Goal: Transaction & Acquisition: Purchase product/service

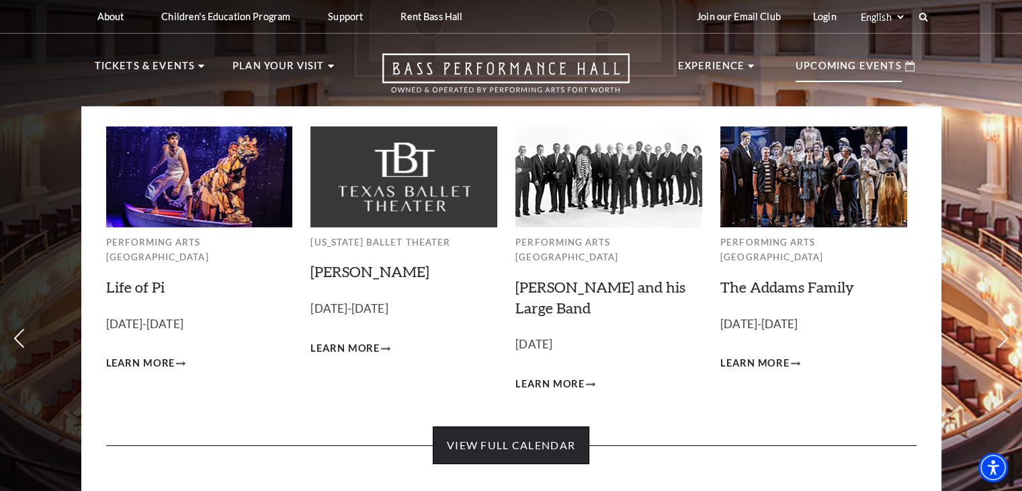
click at [480, 433] on link "View Full Calendar" at bounding box center [511, 445] width 157 height 38
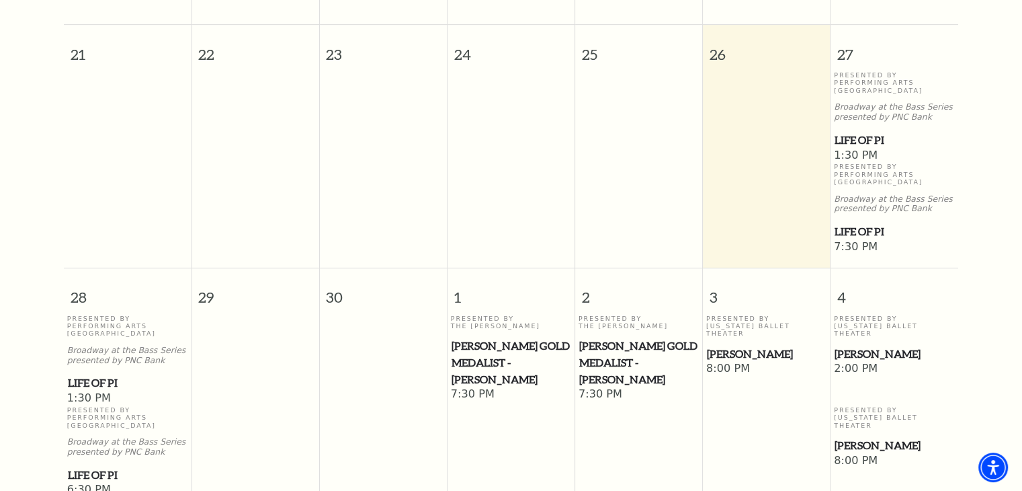
scroll to position [118, 0]
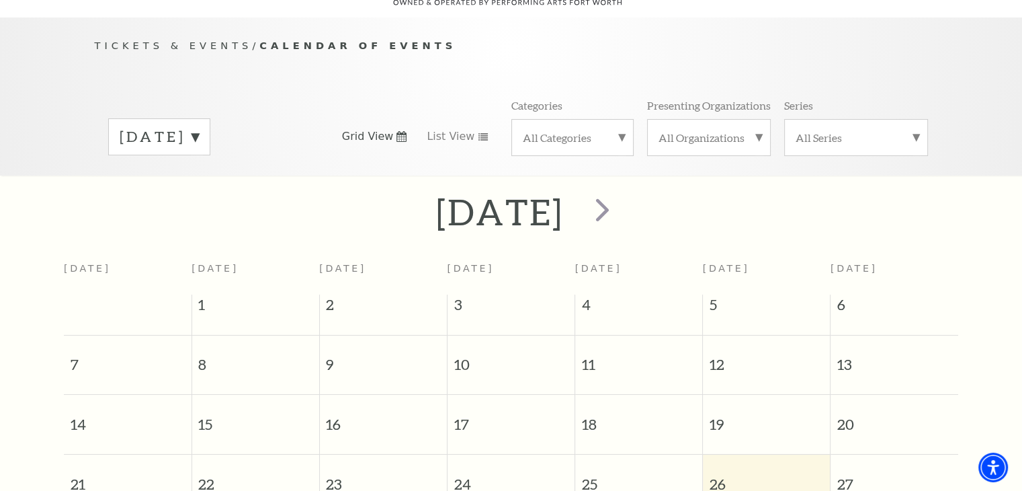
click at [620, 130] on label "All Categories" at bounding box center [572, 137] width 99 height 14
click at [910, 127] on div "All Series" at bounding box center [856, 137] width 144 height 37
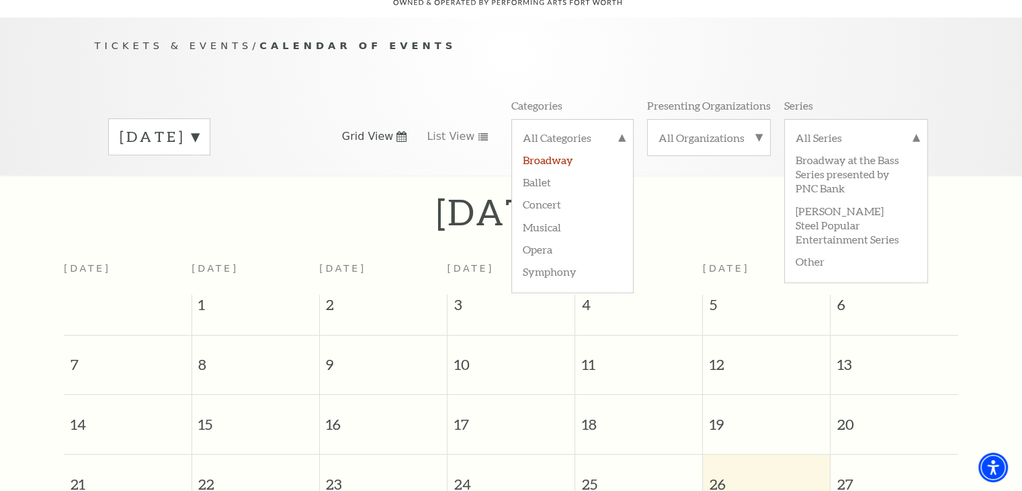
drag, startPoint x: 910, startPoint y: 127, endPoint x: 544, endPoint y: 146, distance: 366.1
click at [544, 148] on label "Broadway" at bounding box center [572, 159] width 99 height 22
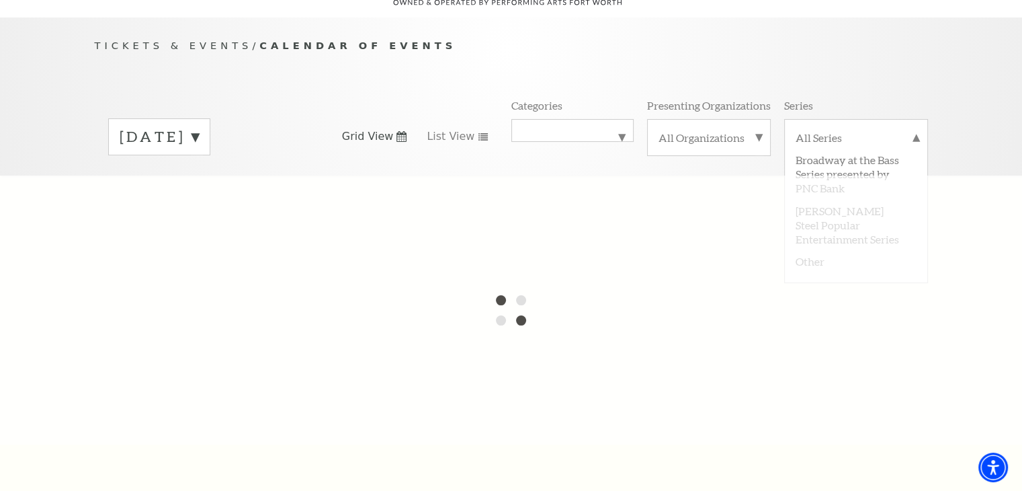
click at [199, 126] on label "September 2025" at bounding box center [159, 136] width 79 height 21
click at [344, 98] on div "September 2025 October 2025 November 2025 December 2025 January 2026 February 2…" at bounding box center [511, 136] width 833 height 77
drag, startPoint x: 344, startPoint y: 95, endPoint x: 143, endPoint y: 31, distance: 210.9
click at [143, 40] on span "Tickets & Events" at bounding box center [174, 45] width 158 height 11
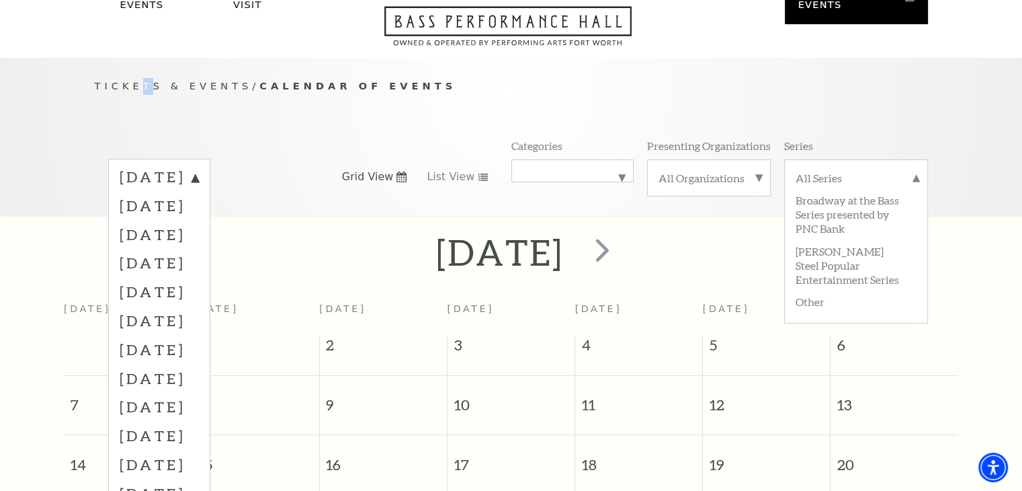
scroll to position [0, 0]
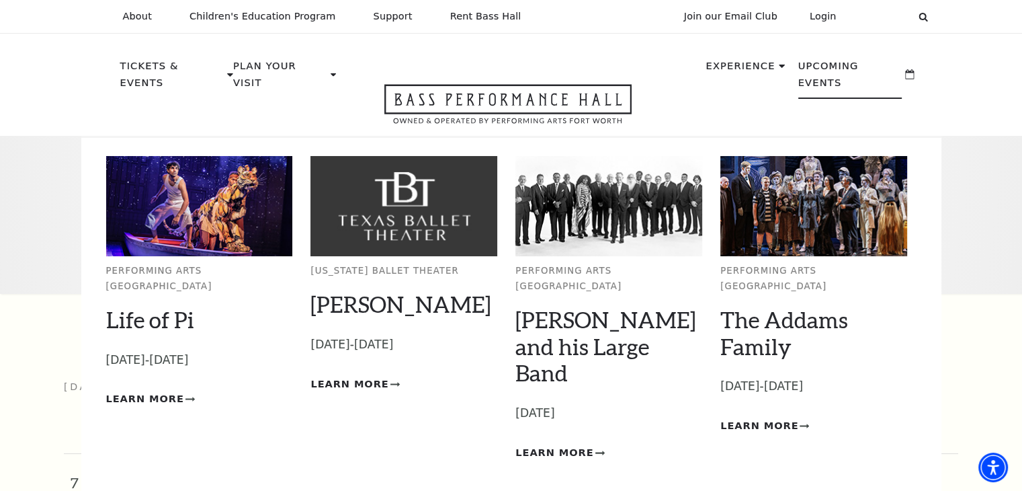
click at [820, 64] on p "Upcoming Events" at bounding box center [850, 78] width 104 height 41
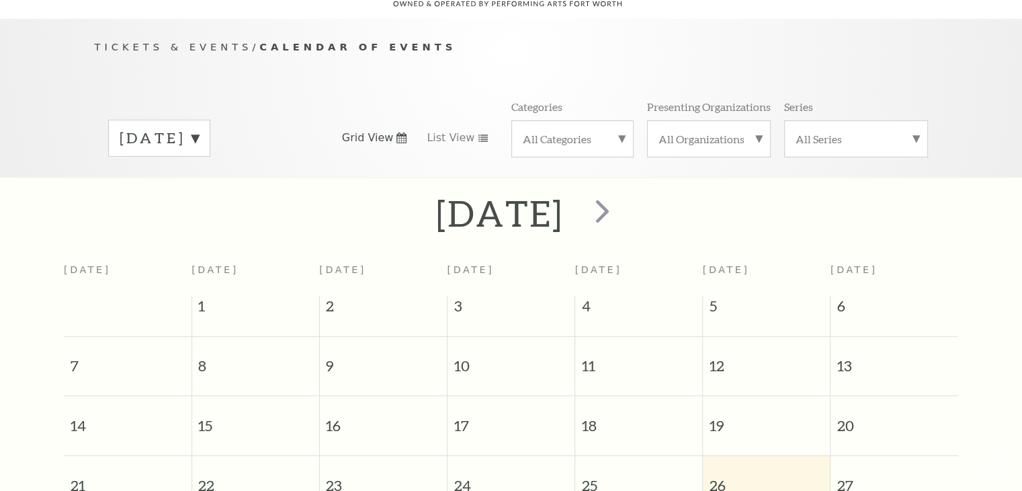
scroll to position [118, 0]
drag, startPoint x: 517, startPoint y: 449, endPoint x: 288, endPoint y: 119, distance: 401.4
click at [199, 126] on label "September 2025" at bounding box center [159, 136] width 79 height 21
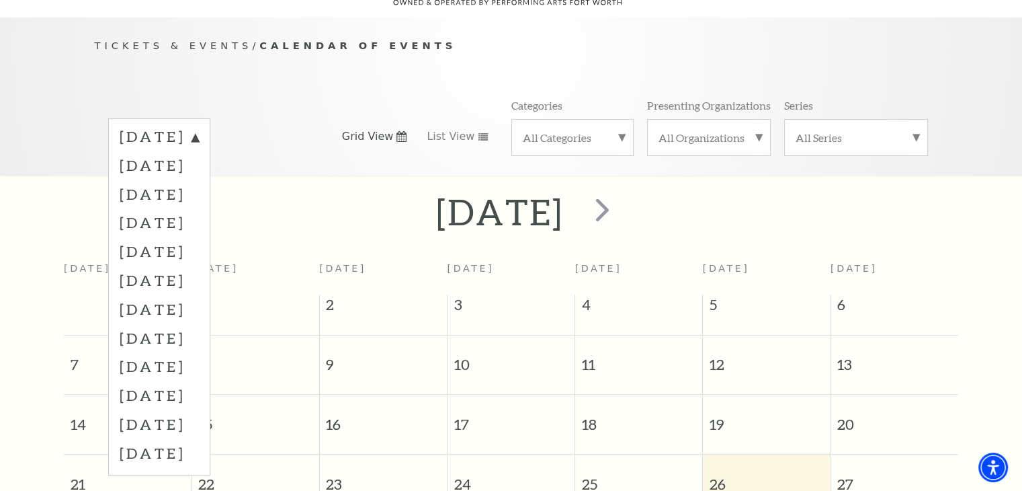
click at [199, 126] on label "September 2025" at bounding box center [159, 138] width 79 height 24
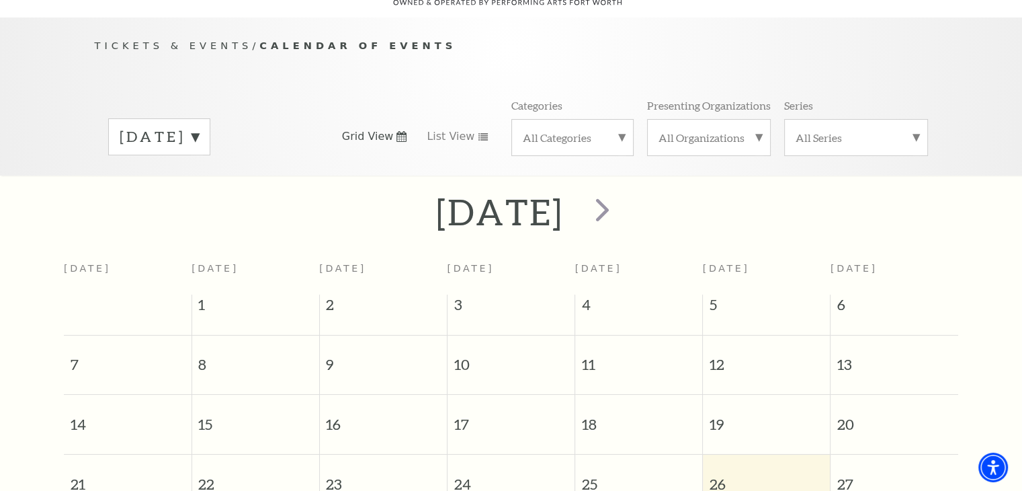
click at [199, 126] on label "September 2025" at bounding box center [159, 136] width 79 height 21
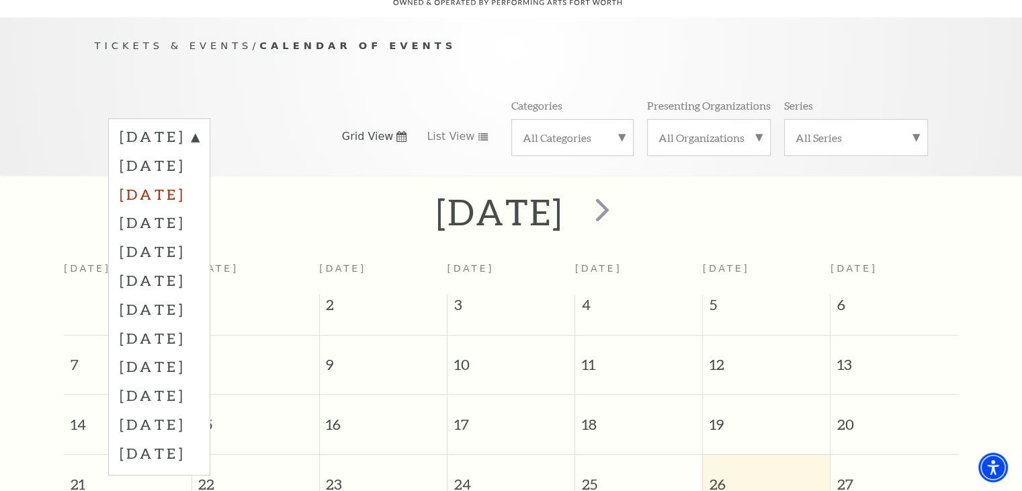
click at [199, 183] on label "November 2025" at bounding box center [159, 193] width 79 height 29
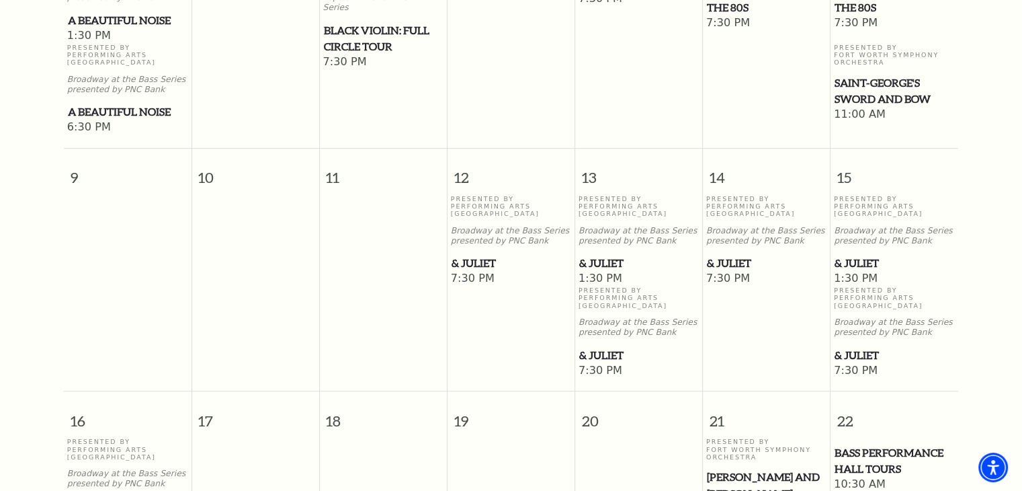
scroll to position [737, 0]
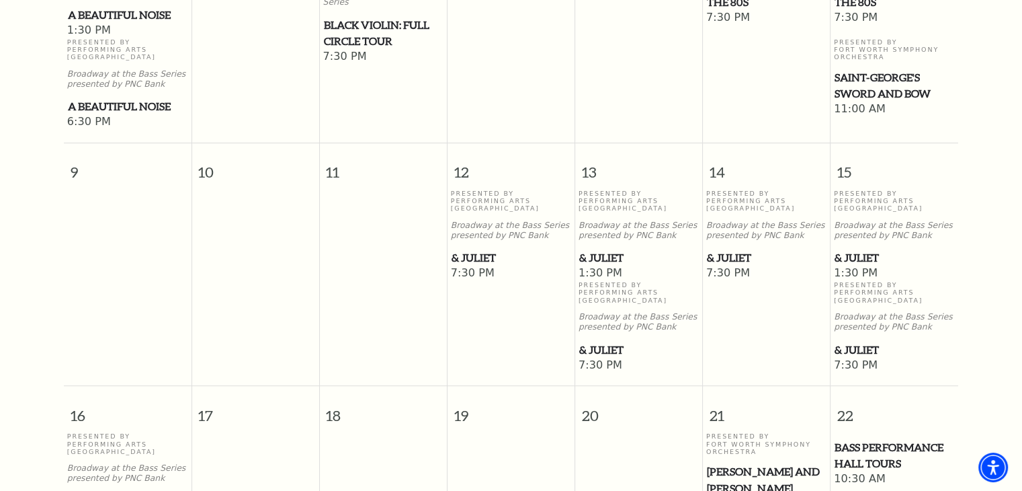
click at [854, 342] on span "& Juliet" at bounding box center [895, 349] width 120 height 17
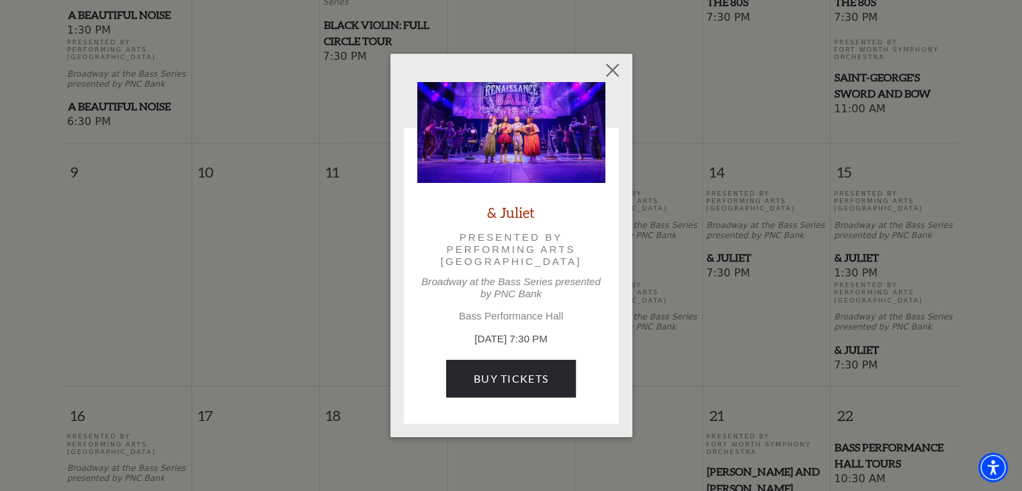
drag, startPoint x: 854, startPoint y: 342, endPoint x: 664, endPoint y: 474, distance: 230.8
click at [664, 474] on div "Empty heading & Juliet Presented by Performing Arts Fort Worth Broadway at the …" at bounding box center [511, 245] width 1022 height 491
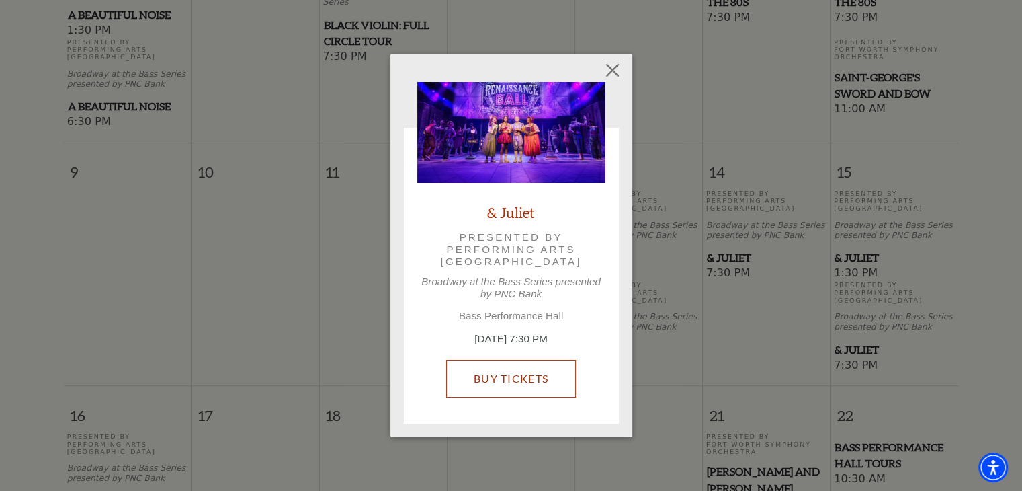
click at [524, 376] on link "Buy Tickets" at bounding box center [511, 379] width 130 height 38
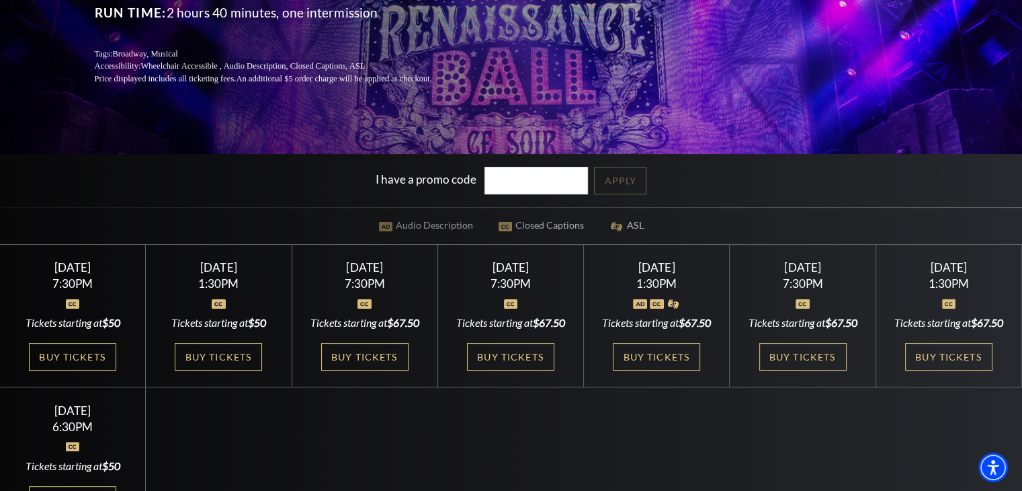
scroll to position [242, 0]
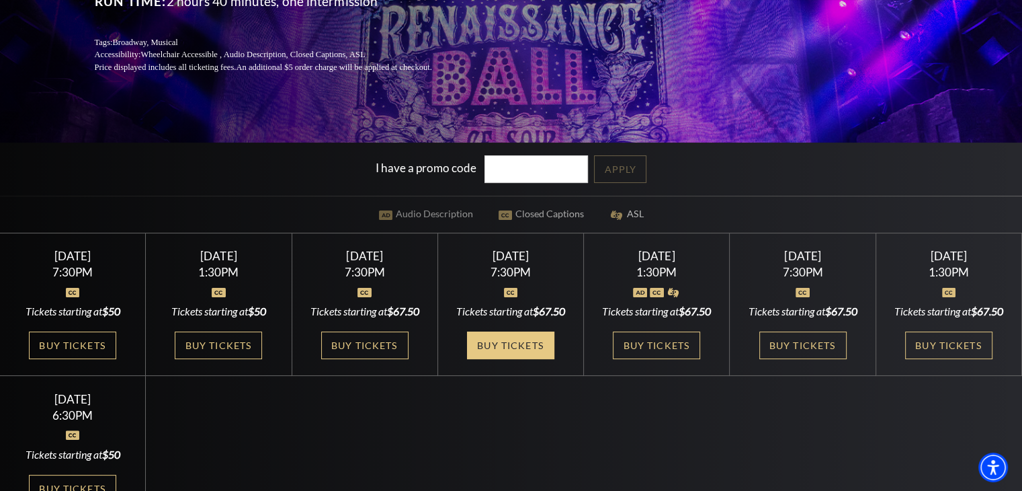
click at [511, 359] on link "Buy Tickets" at bounding box center [510, 345] width 87 height 28
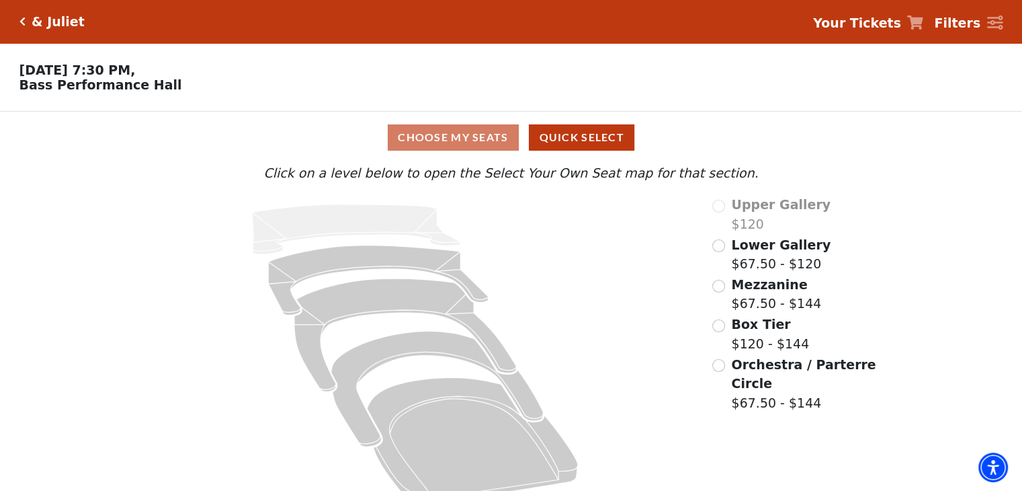
drag, startPoint x: 0, startPoint y: 0, endPoint x: 671, endPoint y: 439, distance: 802.1
click at [671, 439] on icon at bounding box center [415, 354] width 556 height 319
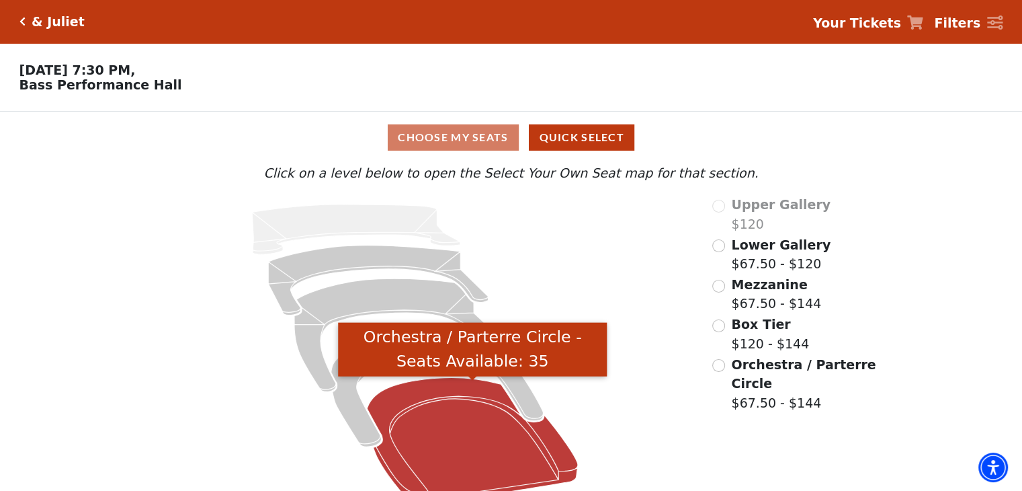
click at [436, 429] on icon "Orchestra / Parterre Circle - Seats Available: 35" at bounding box center [473, 441] width 211 height 127
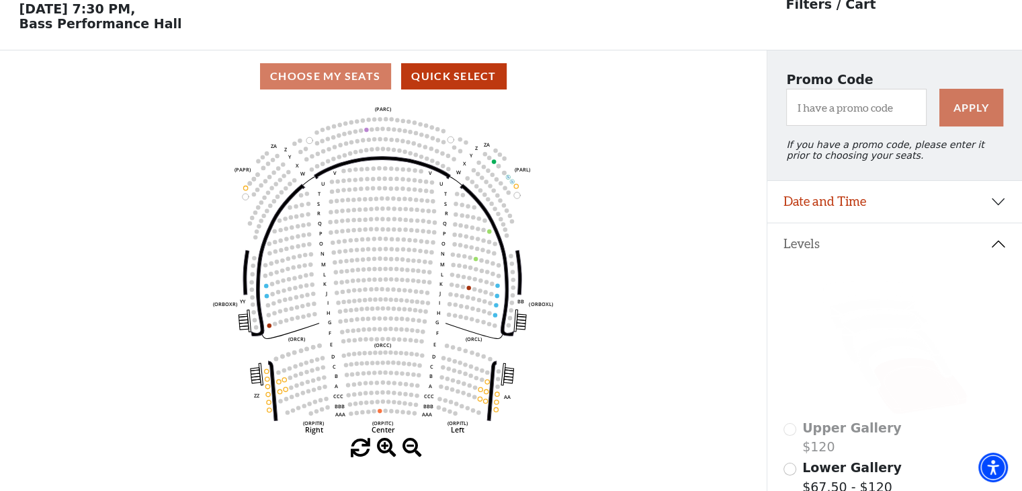
scroll to position [62, 0]
click at [889, 353] on icon at bounding box center [904, 362] width 93 height 51
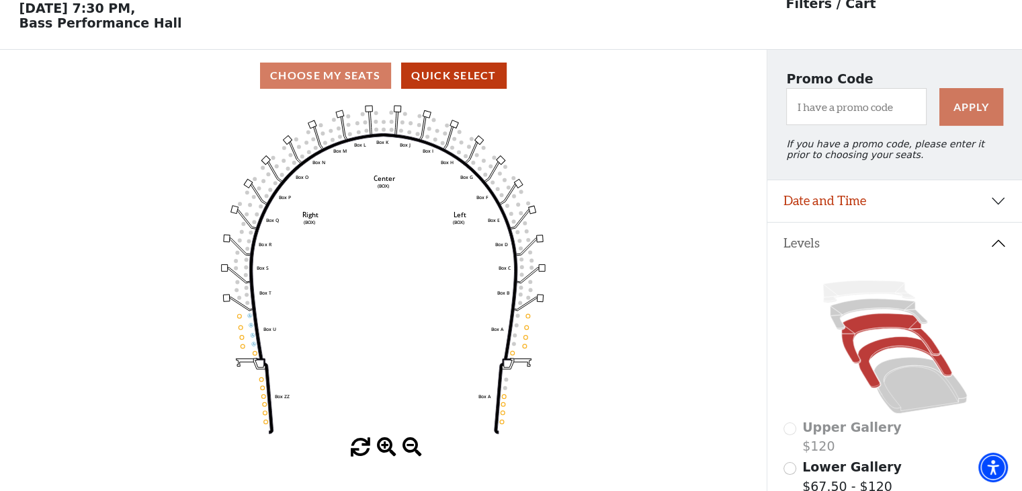
click at [895, 331] on icon at bounding box center [890, 338] width 98 height 50
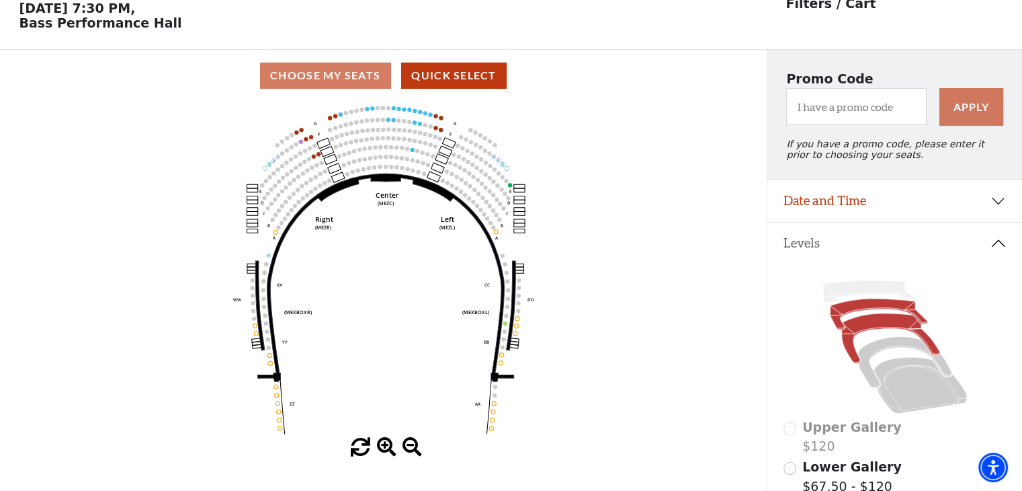
click at [858, 313] on icon at bounding box center [878, 313] width 97 height 31
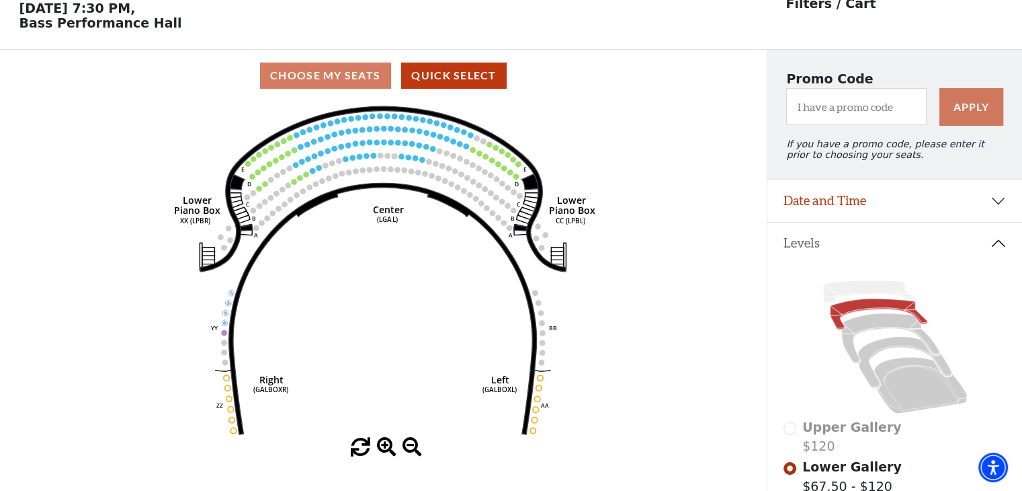
drag, startPoint x: 858, startPoint y: 313, endPoint x: 417, endPoint y: 236, distance: 447.6
click at [417, 236] on icon "Right (GALBOXR) E D C B A E D C B A YY ZZ Left (GALBOXL) BB AA Center Lower Pia…" at bounding box center [383, 269] width 690 height 336
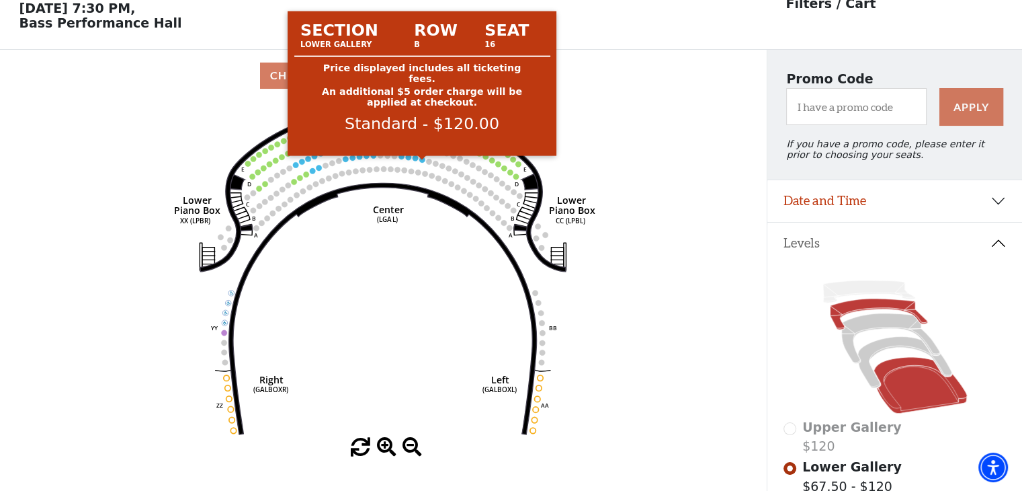
drag, startPoint x: 420, startPoint y: 165, endPoint x: 933, endPoint y: 404, distance: 565.9
click at [933, 404] on icon at bounding box center [920, 385] width 93 height 56
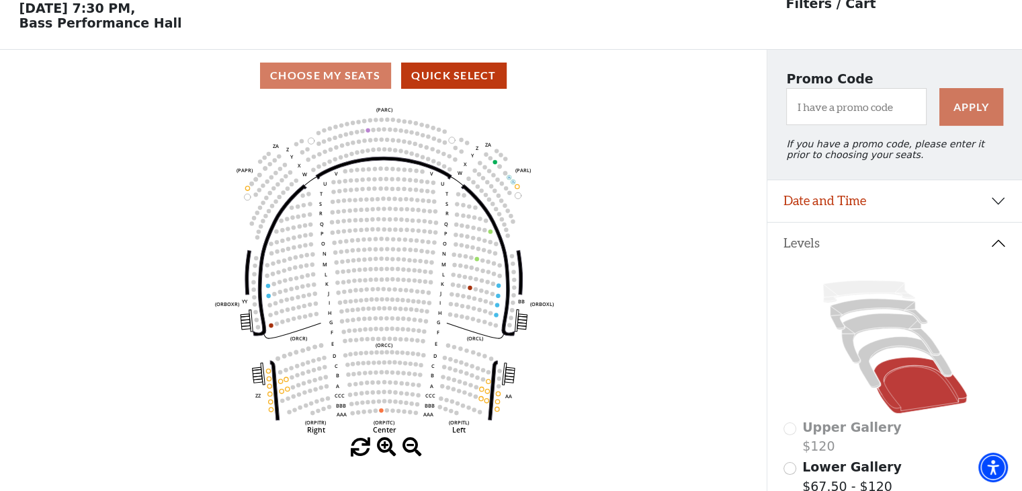
drag, startPoint x: 583, startPoint y: 392, endPoint x: 480, endPoint y: 402, distance: 103.3
click at [480, 400] on circle at bounding box center [481, 398] width 4 height 4
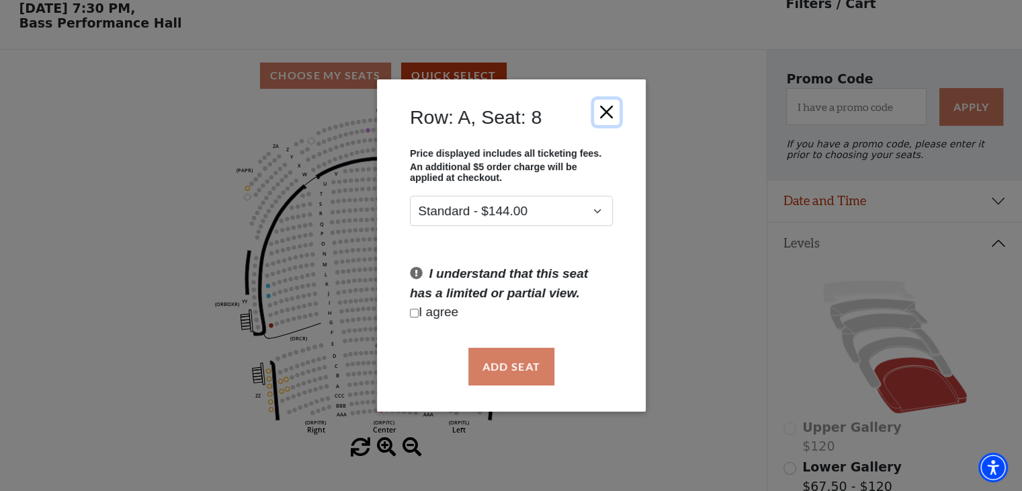
click at [612, 110] on button "Close" at bounding box center [606, 112] width 26 height 26
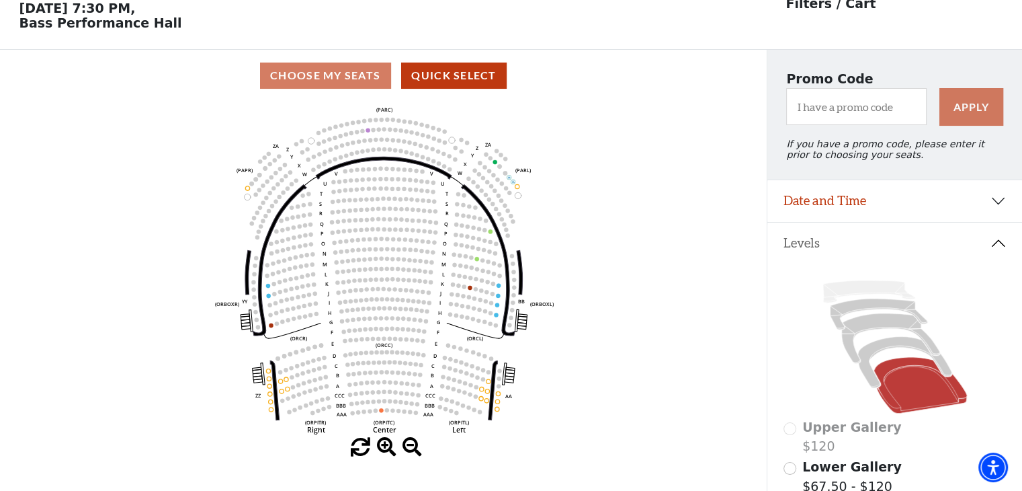
drag, startPoint x: 612, startPoint y: 110, endPoint x: 523, endPoint y: 417, distance: 319.1
click at [523, 417] on icon "Left (ORPITL) Right (ORPITR) Center (ORPITC) ZZ AA YY BB ZA ZA (ORCL) (ORCR) (O…" at bounding box center [383, 269] width 690 height 336
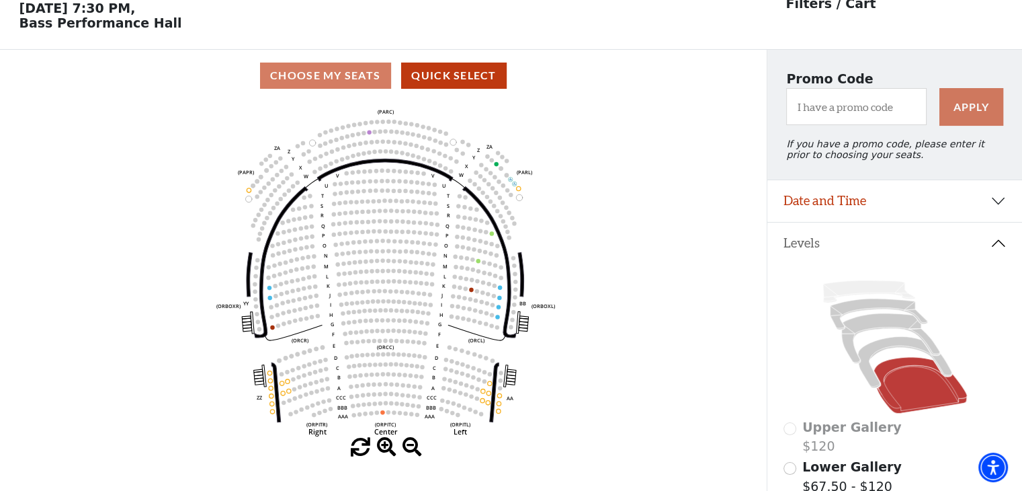
drag, startPoint x: 725, startPoint y: 359, endPoint x: 569, endPoint y: 390, distance: 159.6
click at [569, 390] on icon "Left (ORPITL) Right (ORPITR) Center (ORPITC) ZZ AA YY BB ZA ZA (ORCL) (ORCR) (O…" at bounding box center [383, 269] width 690 height 336
click at [871, 354] on icon at bounding box center [904, 362] width 93 height 51
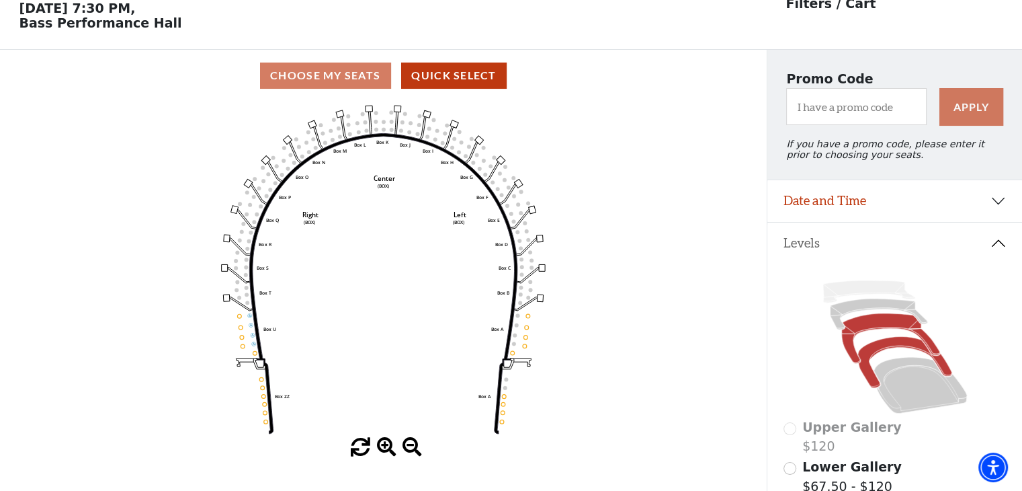
click at [875, 329] on icon at bounding box center [890, 338] width 98 height 50
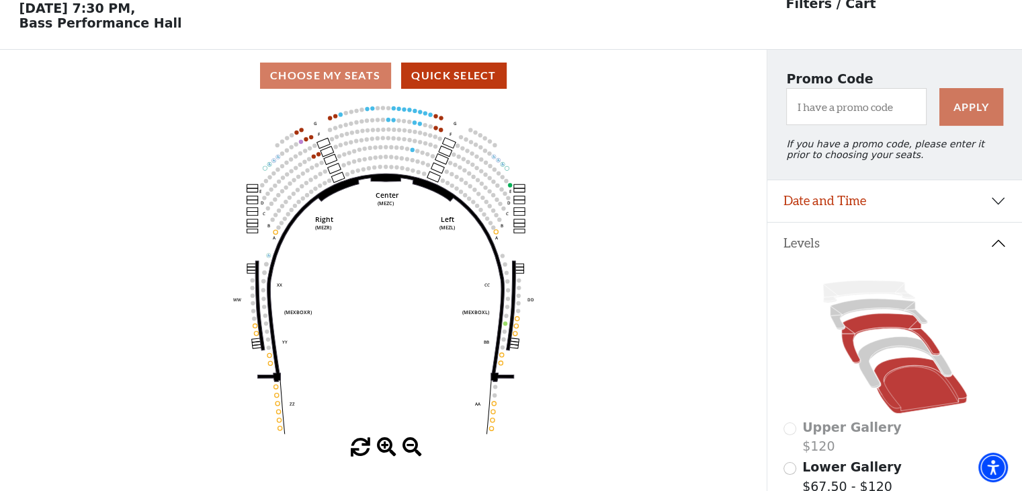
click at [909, 394] on icon at bounding box center [920, 385] width 93 height 56
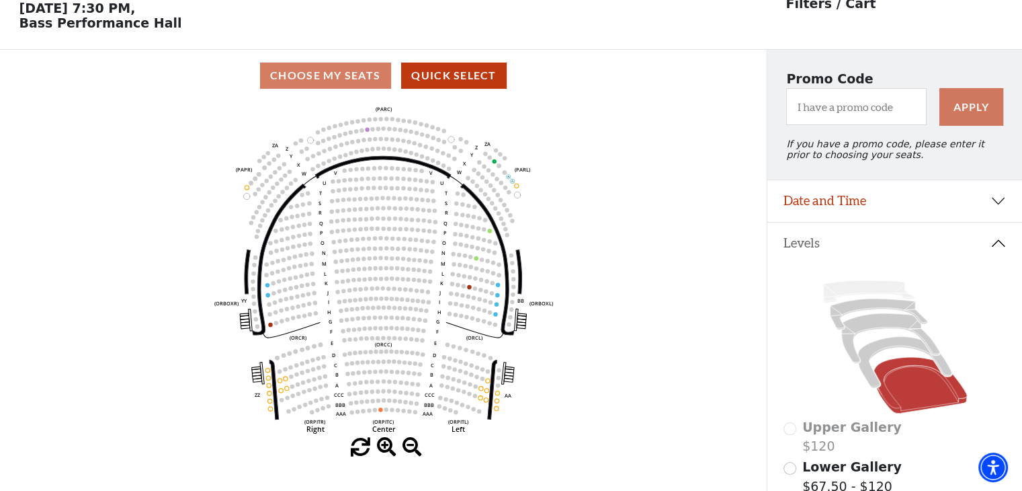
drag, startPoint x: 591, startPoint y: 344, endPoint x: 383, endPoint y: 433, distance: 225.8
click at [383, 433] on icon "Left (ORPITL) Right (ORPITR) Center (ORPITC) ZZ AA YY BB ZA ZA (ORCL) (ORCR) (O…" at bounding box center [383, 269] width 690 height 336
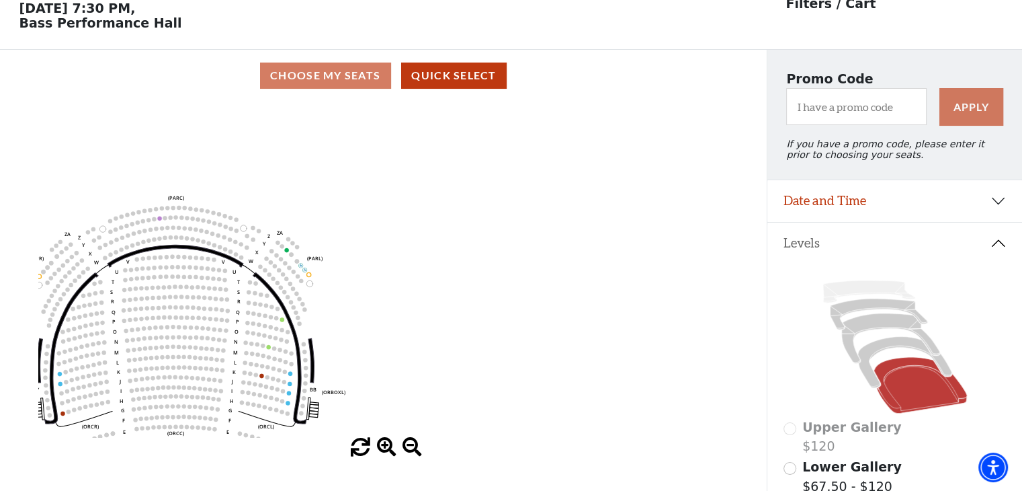
click at [390, 447] on span at bounding box center [386, 447] width 19 height 19
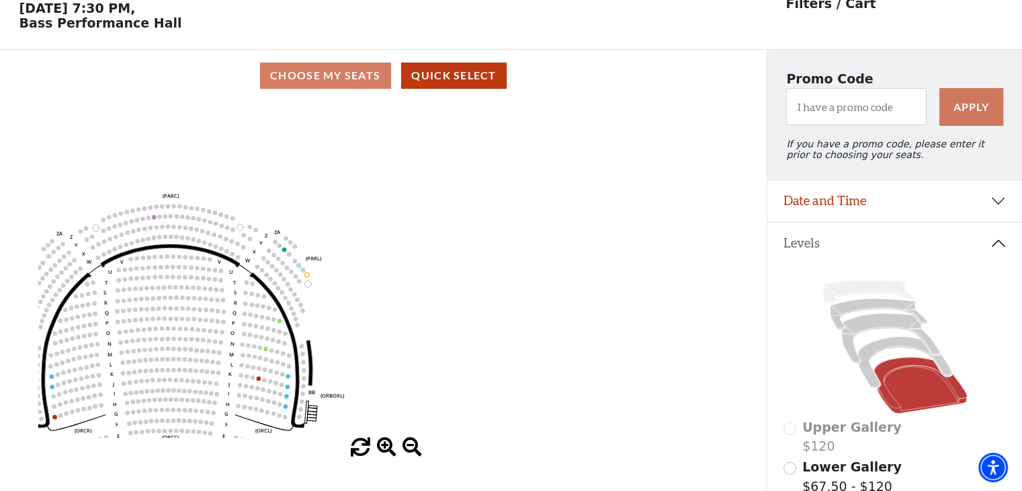
click at [388, 448] on span at bounding box center [386, 447] width 19 height 19
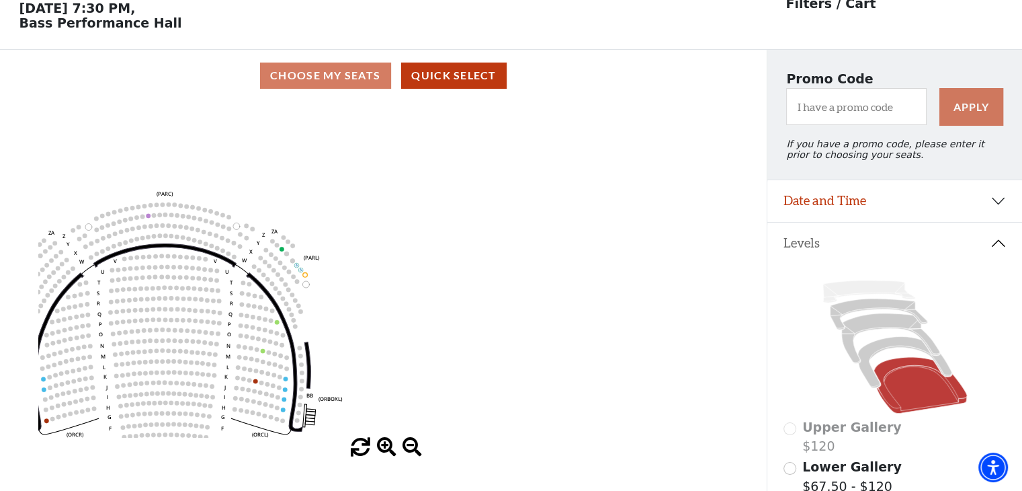
click at [388, 448] on span at bounding box center [386, 447] width 19 height 19
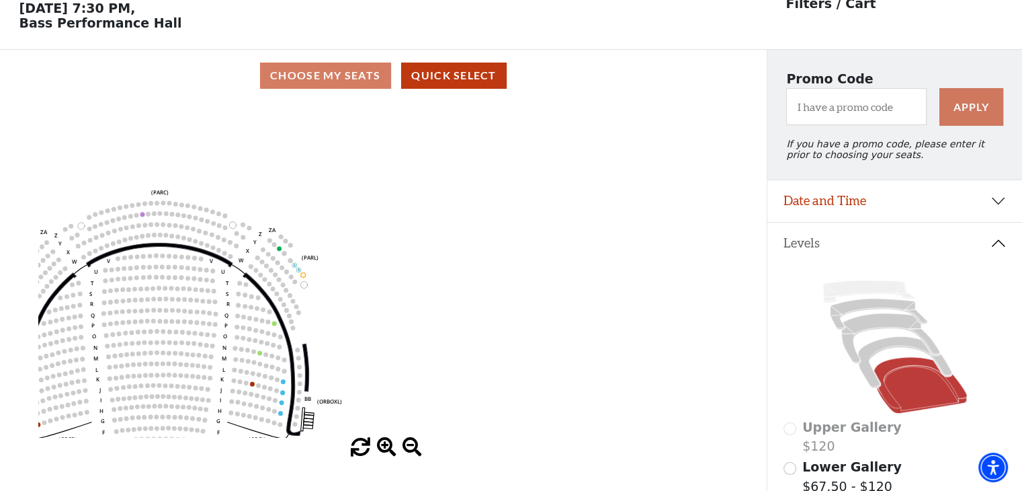
click at [388, 450] on span at bounding box center [386, 447] width 19 height 19
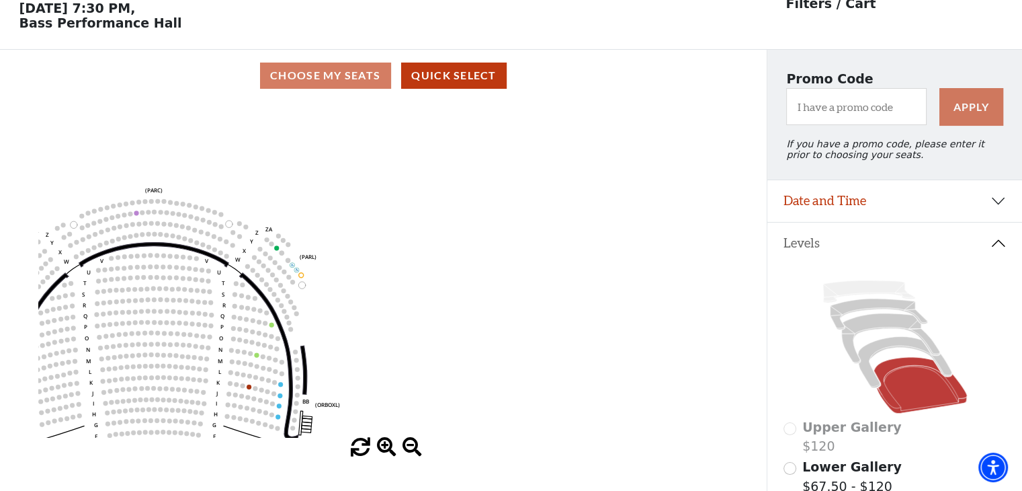
click at [388, 450] on span at bounding box center [386, 447] width 19 height 19
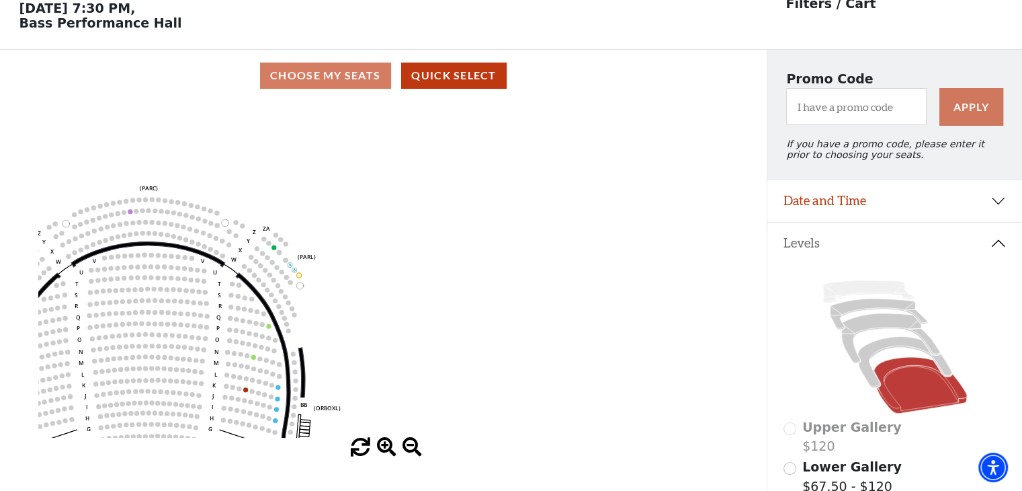
click at [388, 450] on span at bounding box center [386, 447] width 19 height 19
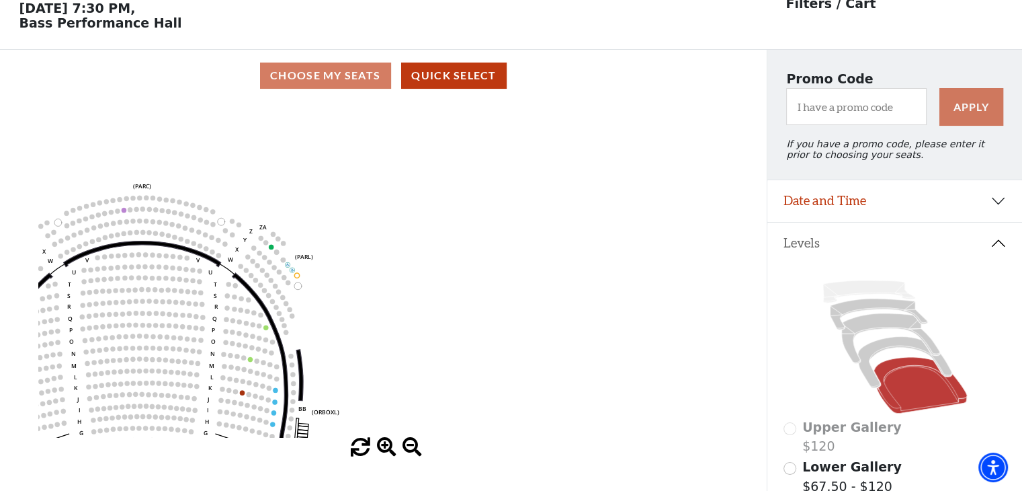
click at [388, 450] on span at bounding box center [386, 447] width 19 height 19
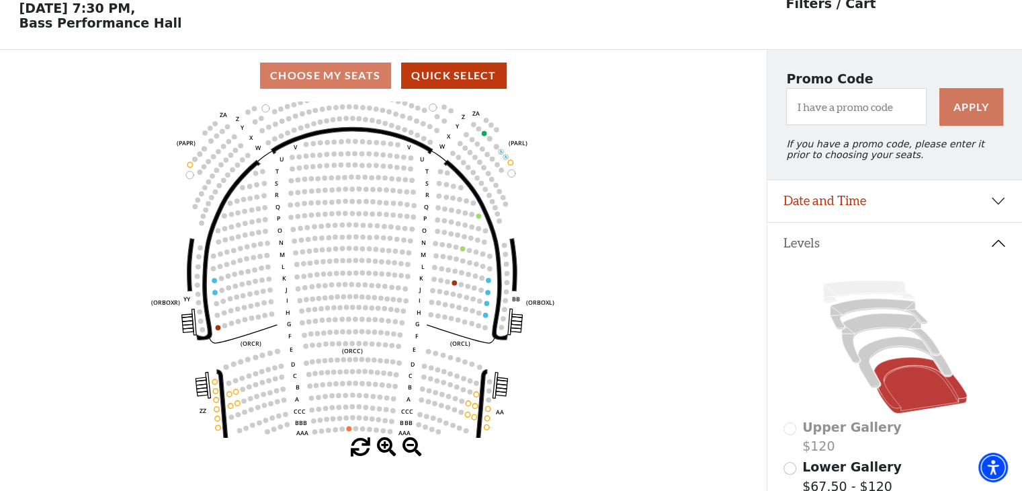
drag, startPoint x: 218, startPoint y: 393, endPoint x: 435, endPoint y: 280, distance: 244.7
click at [435, 280] on circle at bounding box center [433, 278] width 5 height 5
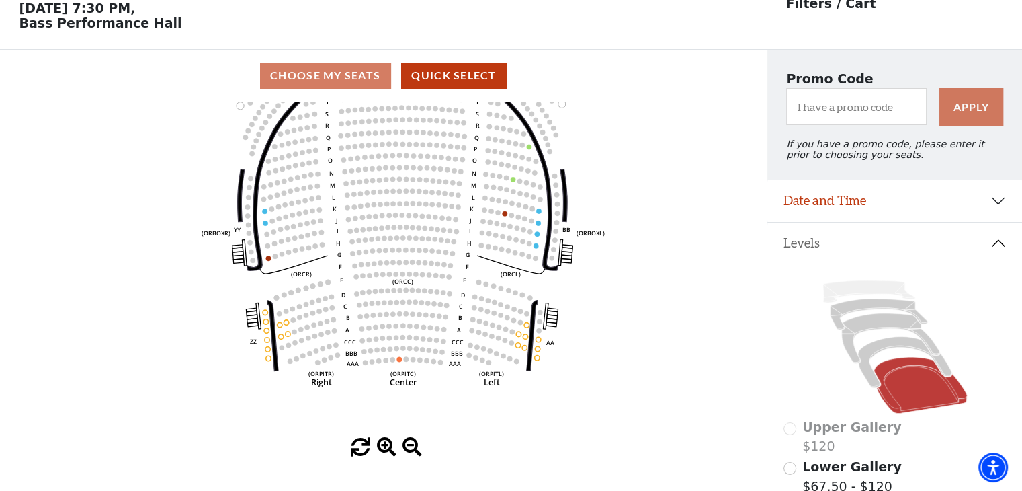
drag, startPoint x: 376, startPoint y: 347, endPoint x: 425, endPoint y: 278, distance: 84.9
click at [425, 277] on circle at bounding box center [422, 274] width 5 height 5
drag, startPoint x: 511, startPoint y: 274, endPoint x: 283, endPoint y: 243, distance: 229.9
click at [501, 270] on text "(ORCL)" at bounding box center [511, 274] width 20 height 8
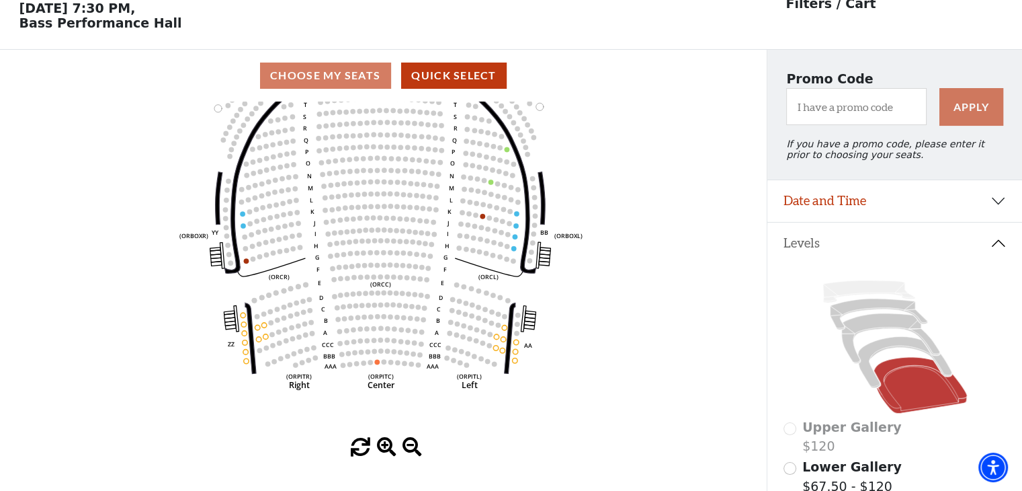
drag, startPoint x: 285, startPoint y: 244, endPoint x: 509, endPoint y: 285, distance: 228.2
click at [499, 281] on text "(ORCL)" at bounding box center [489, 277] width 20 height 8
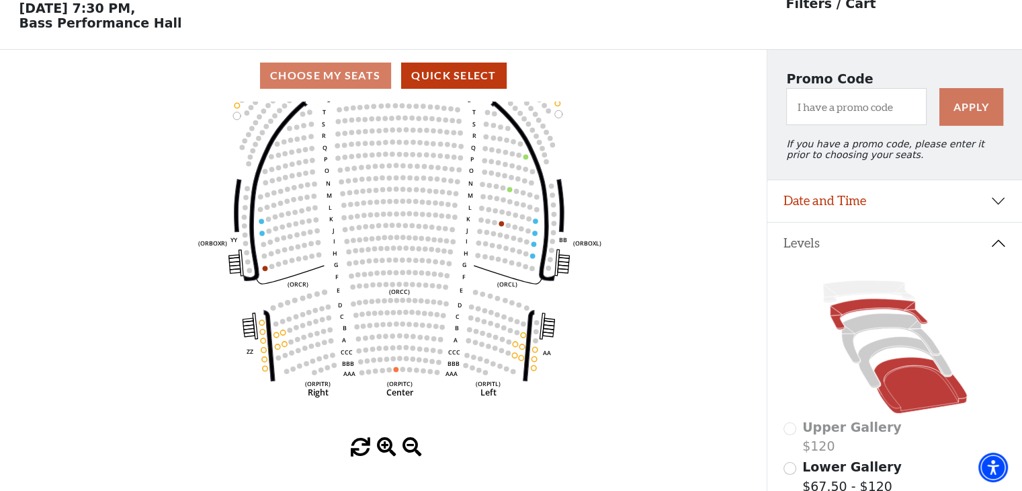
click at [858, 315] on icon at bounding box center [878, 313] width 97 height 31
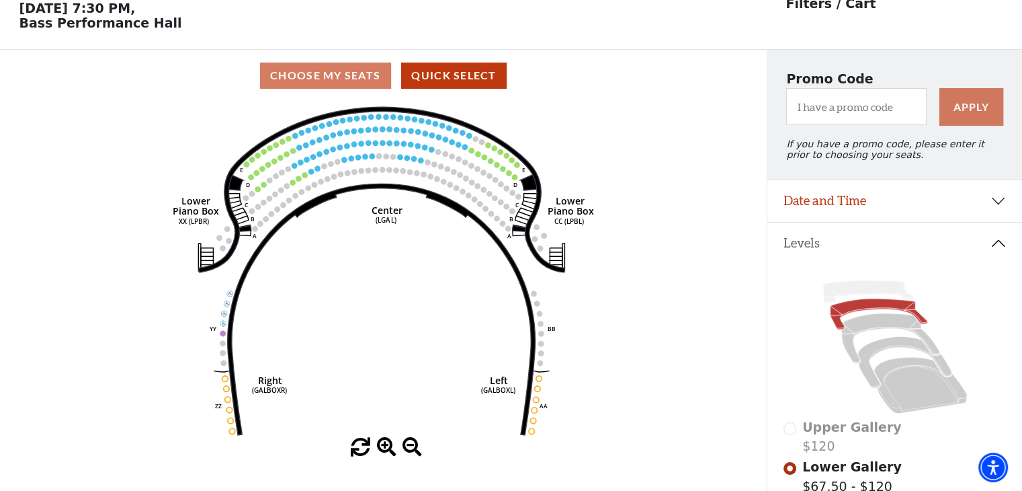
drag, startPoint x: 858, startPoint y: 315, endPoint x: 390, endPoint y: 216, distance: 478.2
click at [390, 216] on text "Center" at bounding box center [387, 210] width 31 height 13
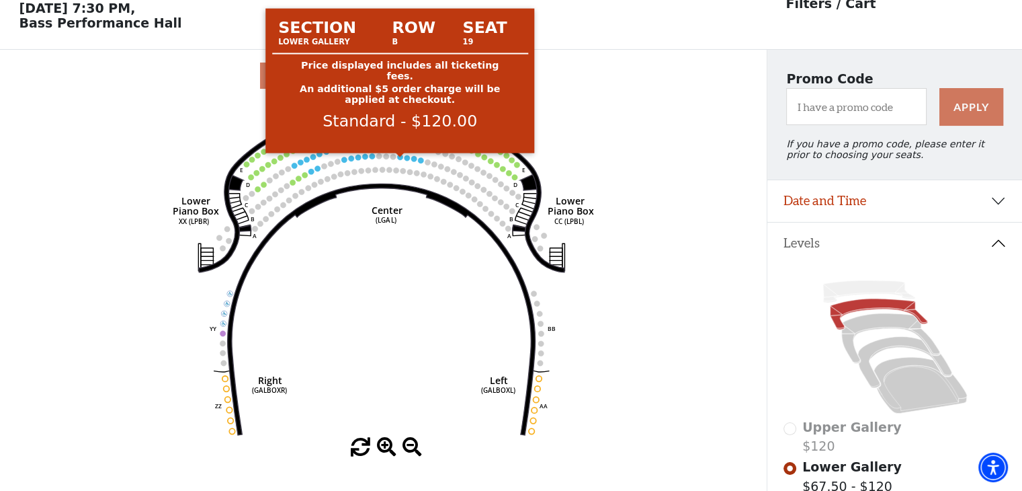
drag, startPoint x: 399, startPoint y: 161, endPoint x: 685, endPoint y: 19, distance: 318.9
click at [685, 19] on div "& Juliet Your Tickets Filters Choose Your Own Seats Friday, November 14 at 7:30…" at bounding box center [511, 239] width 1022 height 602
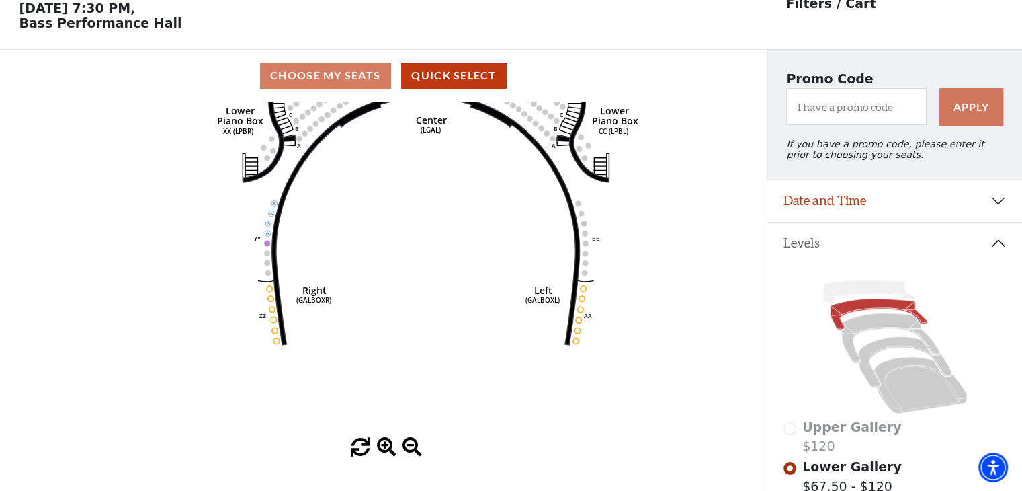
drag, startPoint x: 553, startPoint y: 224, endPoint x: 279, endPoint y: 331, distance: 294.3
click at [279, 331] on icon "Right (GALBOXR) E D C B A E D C B A YY ZZ Left (GALBOXL) BB AA Center Lower Pia…" at bounding box center [383, 269] width 690 height 336
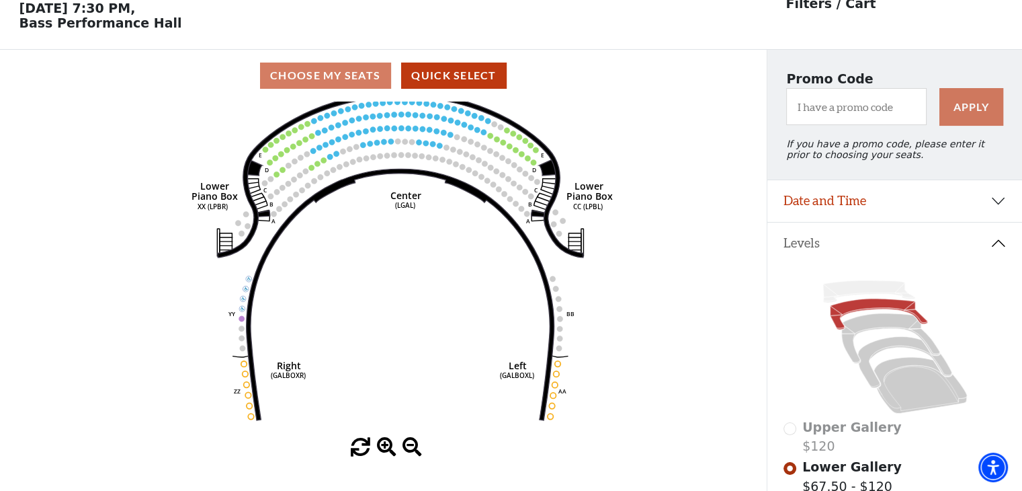
drag, startPoint x: 308, startPoint y: 302, endPoint x: 324, endPoint y: 333, distance: 34.9
click at [324, 333] on icon "Right (GALBOXR) E D C B A E D C B A YY ZZ Left (GALBOXL) BB AA Center Lower Pia…" at bounding box center [383, 269] width 690 height 336
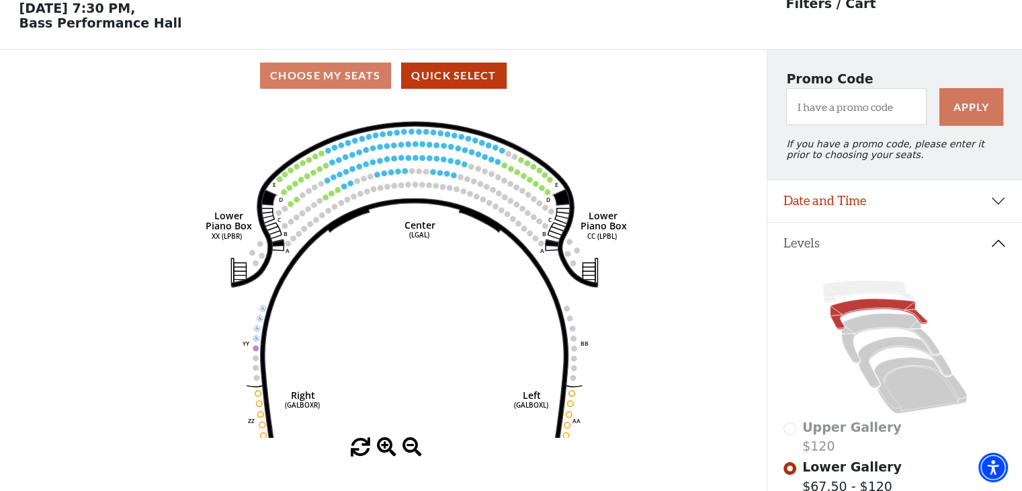
drag, startPoint x: 433, startPoint y: 288, endPoint x: 440, endPoint y: 311, distance: 23.8
click at [440, 311] on icon "Right (GALBOXR) E D C B A E D C B A YY ZZ Left (GALBOXL) BB AA Center Lower Pia…" at bounding box center [383, 269] width 690 height 336
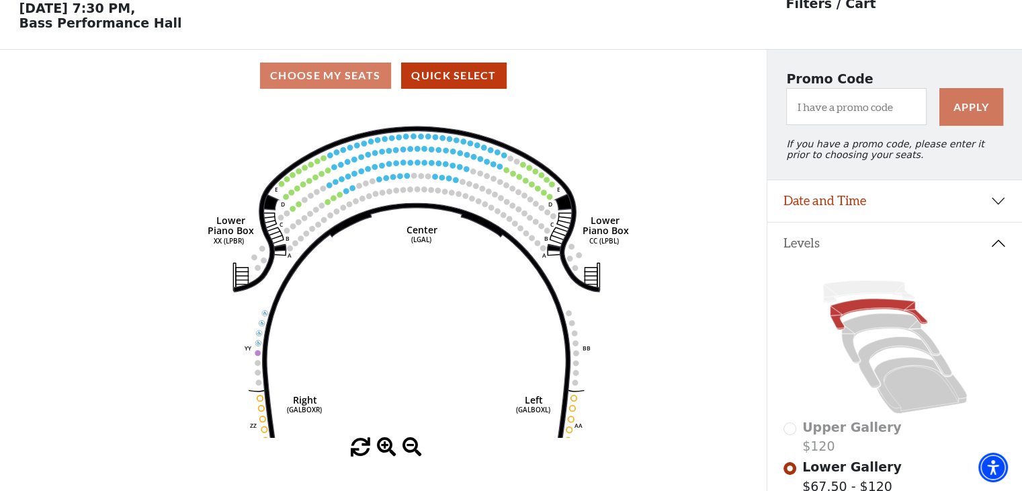
drag, startPoint x: 770, startPoint y: 1, endPoint x: 176, endPoint y: 236, distance: 639.0
click at [176, 236] on icon "Right (GALBOXR) E D C B A E D C B A YY ZZ Left (GALBOXL) BB AA Center Lower Pia…" at bounding box center [383, 269] width 690 height 336
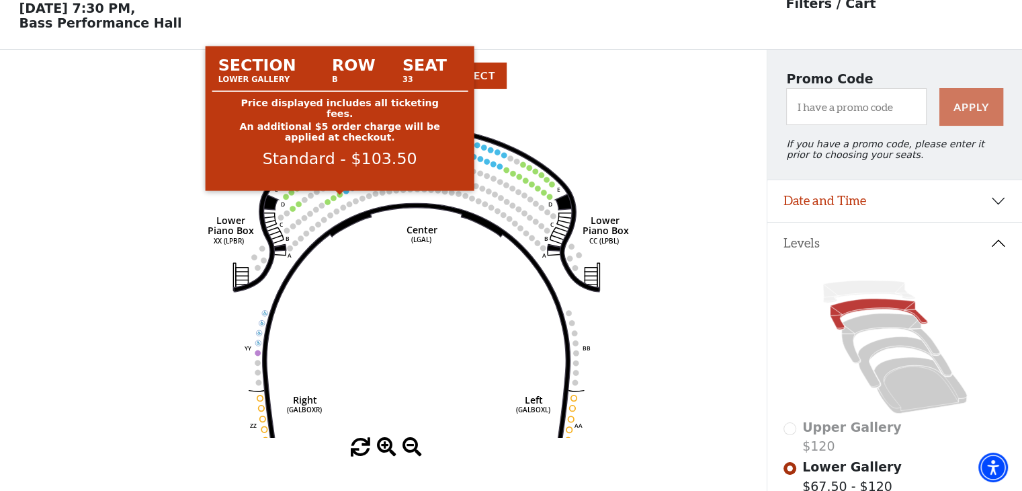
click at [339, 197] on circle at bounding box center [339, 194] width 5 height 5
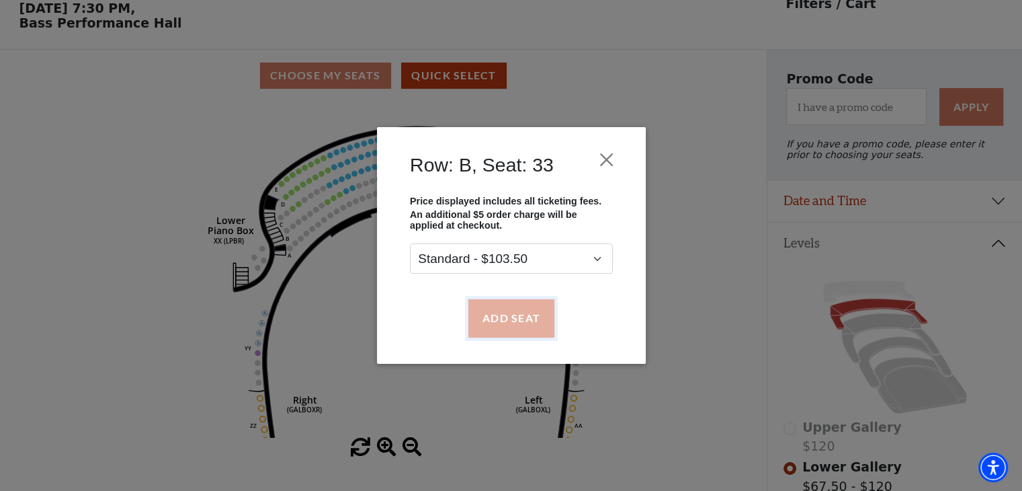
click at [503, 323] on button "Add Seat" at bounding box center [511, 318] width 86 height 38
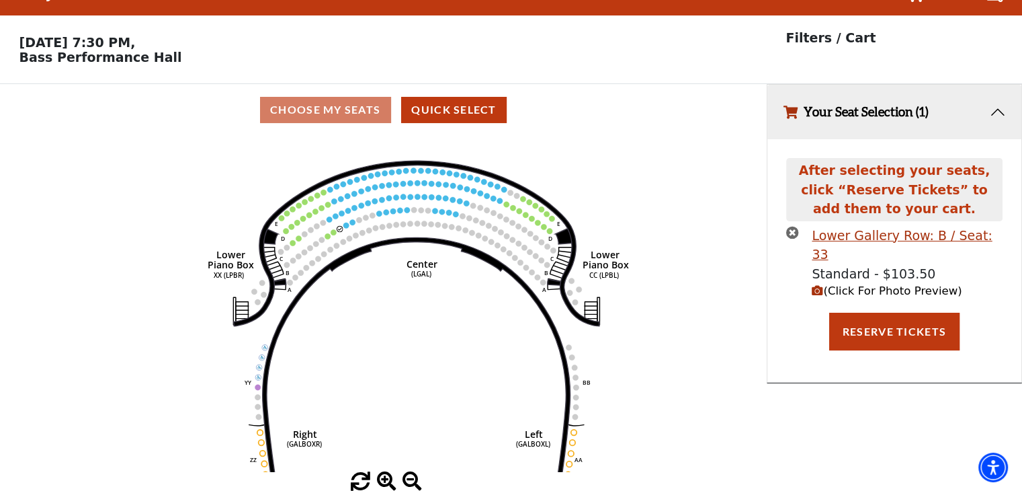
scroll to position [0, 0]
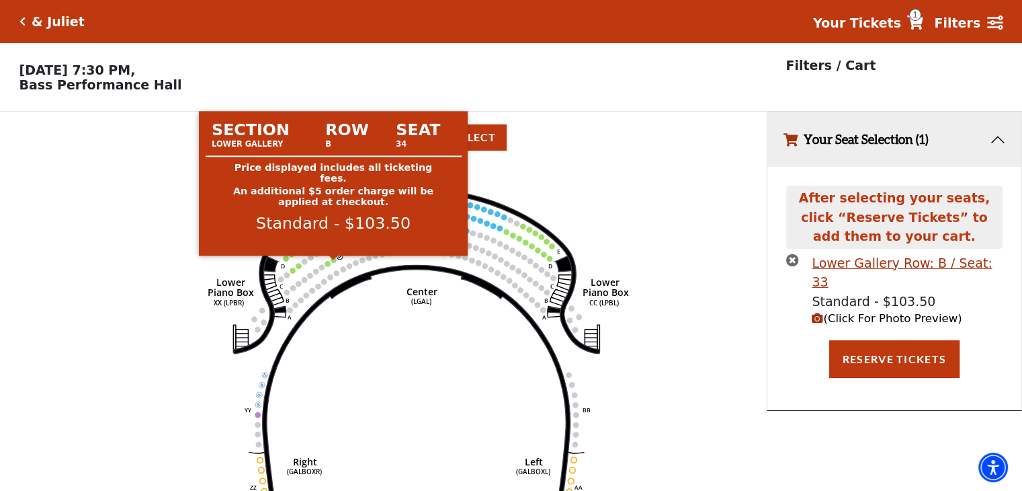
click at [335, 262] on circle at bounding box center [333, 259] width 5 height 5
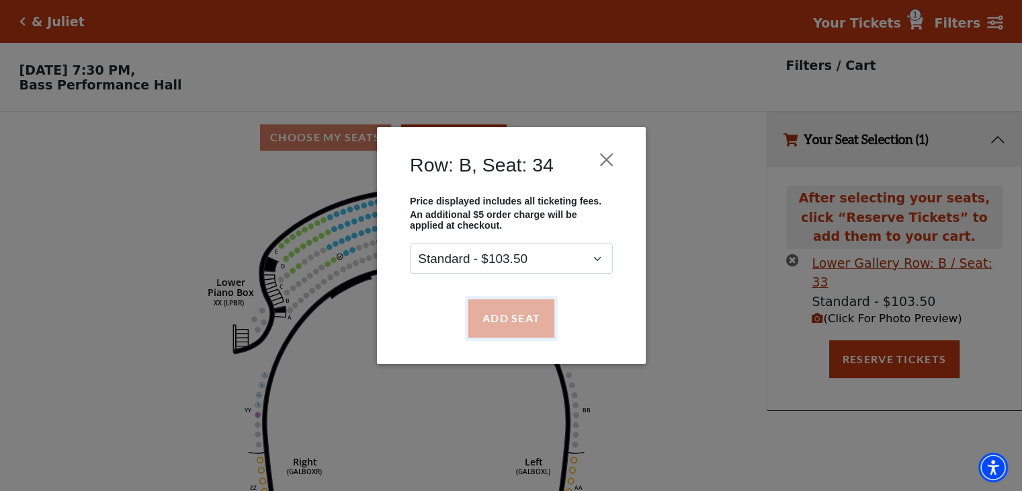
click at [494, 319] on button "Add Seat" at bounding box center [511, 318] width 86 height 38
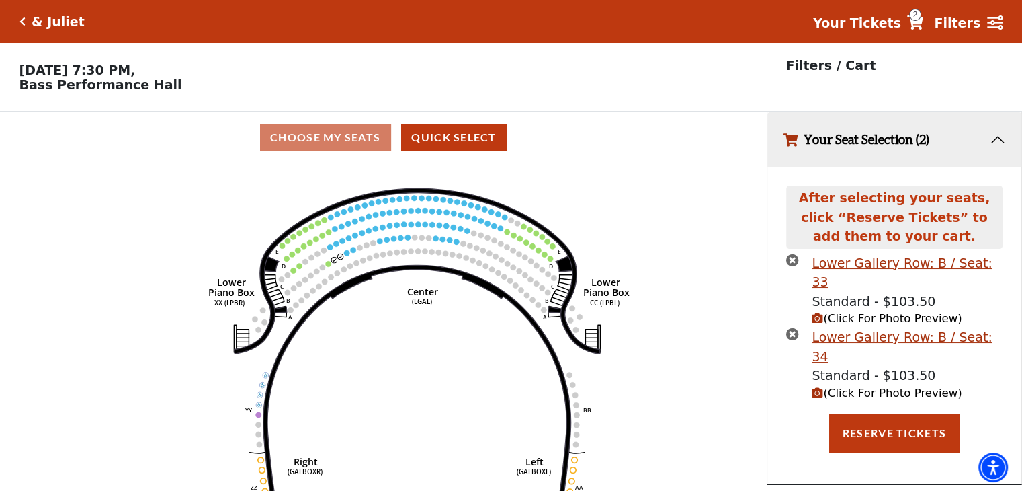
drag, startPoint x: 746, startPoint y: 423, endPoint x: 706, endPoint y: 409, distance: 42.7
click at [706, 409] on icon "Right (GALBOXR) E D C B A E D C B A YY ZZ Left (GALBOXL) BB AA Center Lower Pia…" at bounding box center [383, 331] width 690 height 336
click at [923, 20] on icon at bounding box center [915, 22] width 16 height 14
click at [921, 15] on span "2" at bounding box center [915, 15] width 12 height 12
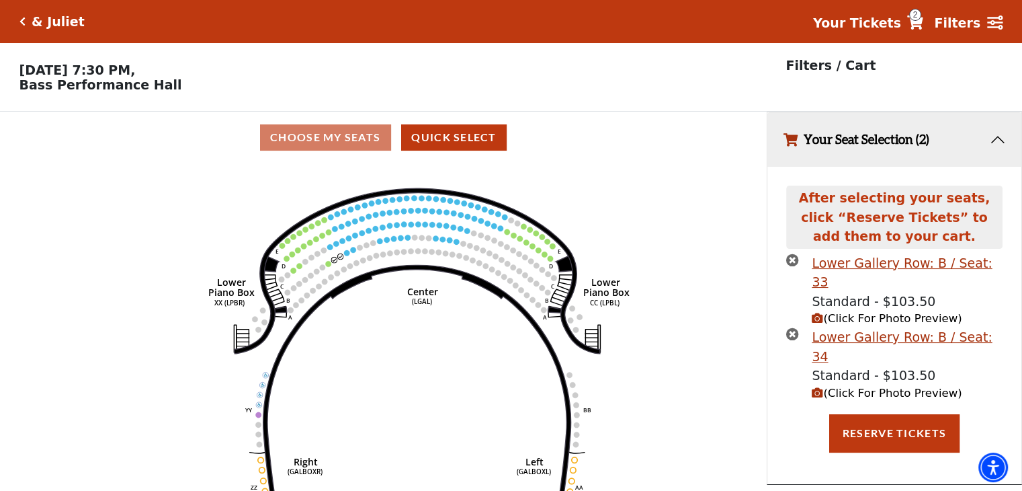
click at [923, 25] on icon at bounding box center [915, 22] width 16 height 14
click at [921, 17] on span "2" at bounding box center [915, 15] width 12 height 12
click at [923, 23] on icon at bounding box center [915, 22] width 16 height 14
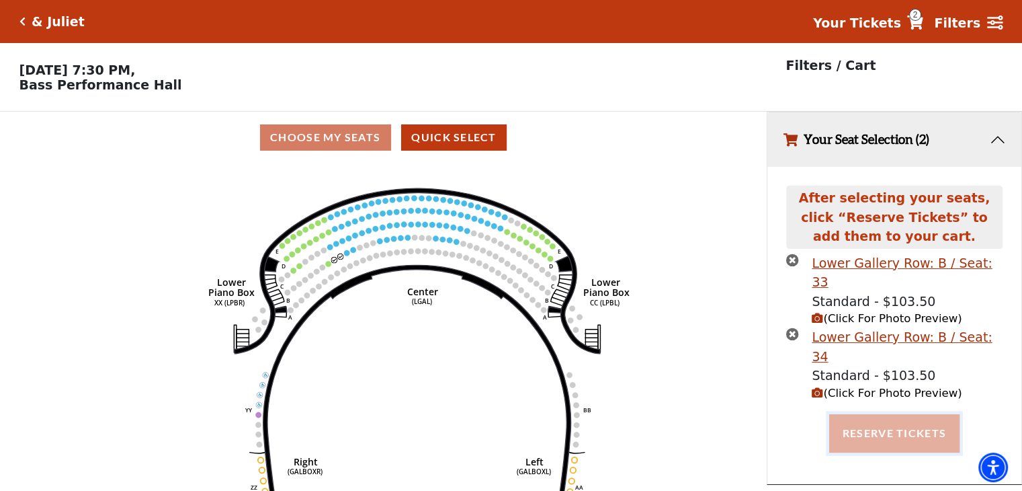
click at [876, 414] on button "Reserve Tickets" at bounding box center [894, 433] width 130 height 38
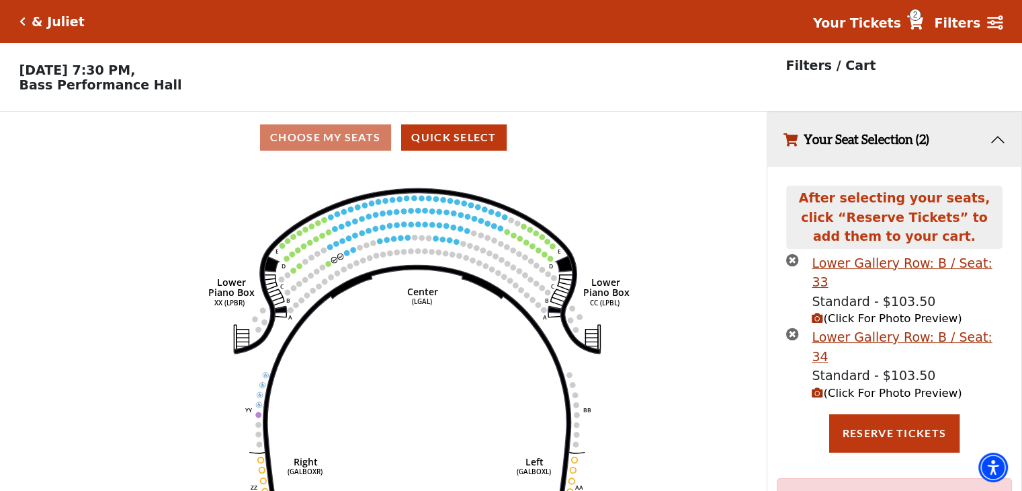
click at [923, 24] on icon at bounding box center [915, 22] width 16 height 14
click at [879, 20] on strong "Your Tickets" at bounding box center [857, 22] width 88 height 15
click at [911, 23] on link "Your Tickets 2" at bounding box center [868, 22] width 110 height 19
click at [923, 23] on icon at bounding box center [915, 22] width 16 height 14
click at [997, 132] on button "Your Seat Selection (2)" at bounding box center [895, 139] width 254 height 54
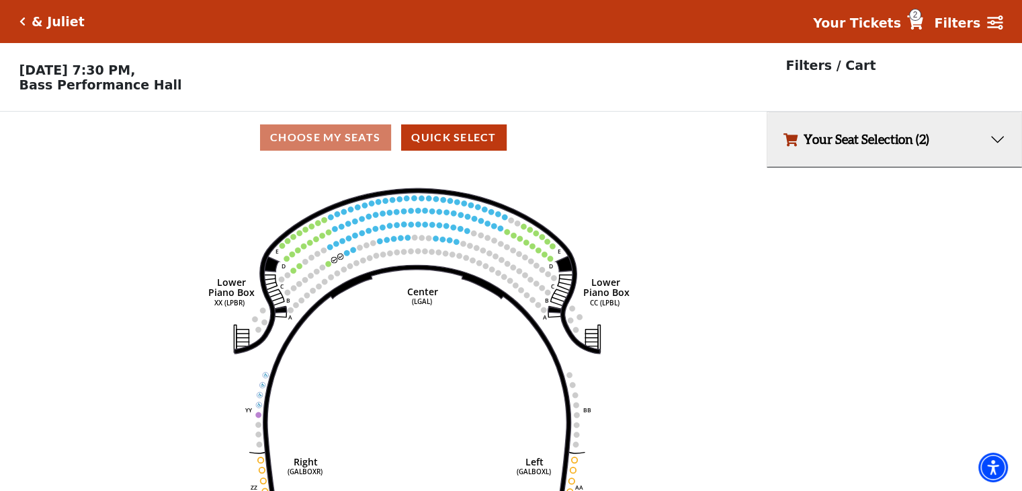
click at [921, 19] on span "2" at bounding box center [915, 15] width 12 height 12
click at [923, 23] on icon at bounding box center [915, 22] width 16 height 14
click at [852, 65] on p "Filters / Cart" at bounding box center [831, 65] width 90 height 19
click at [1013, 146] on button "Your Seat Selection (2)" at bounding box center [895, 139] width 254 height 54
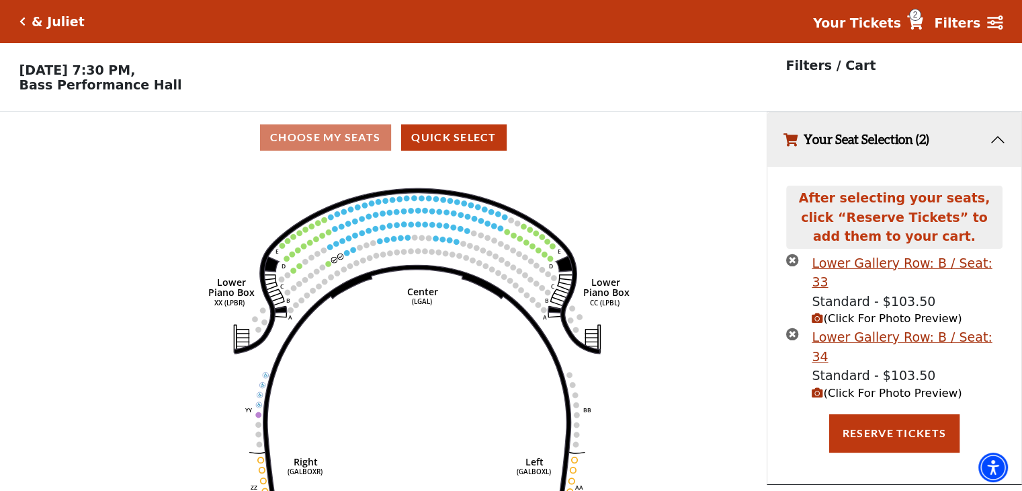
click at [793, 327] on icon "times-circle" at bounding box center [792, 333] width 13 height 13
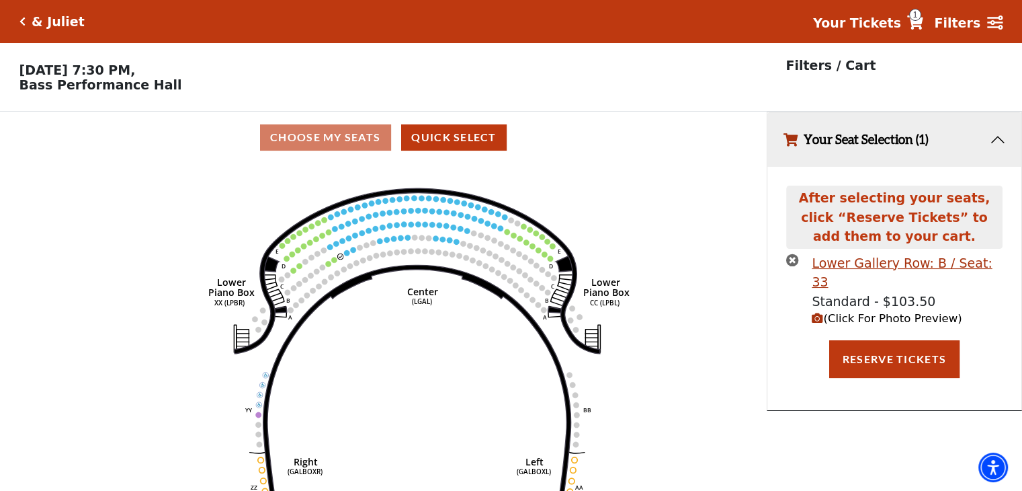
click at [790, 264] on icon "times-circle" at bounding box center [792, 259] width 13 height 13
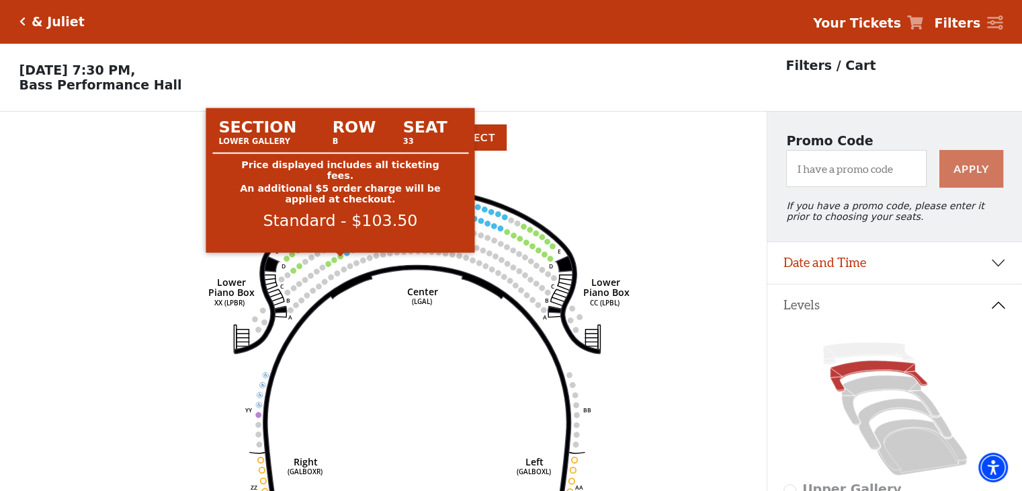
click at [341, 259] on circle at bounding box center [339, 255] width 5 height 5
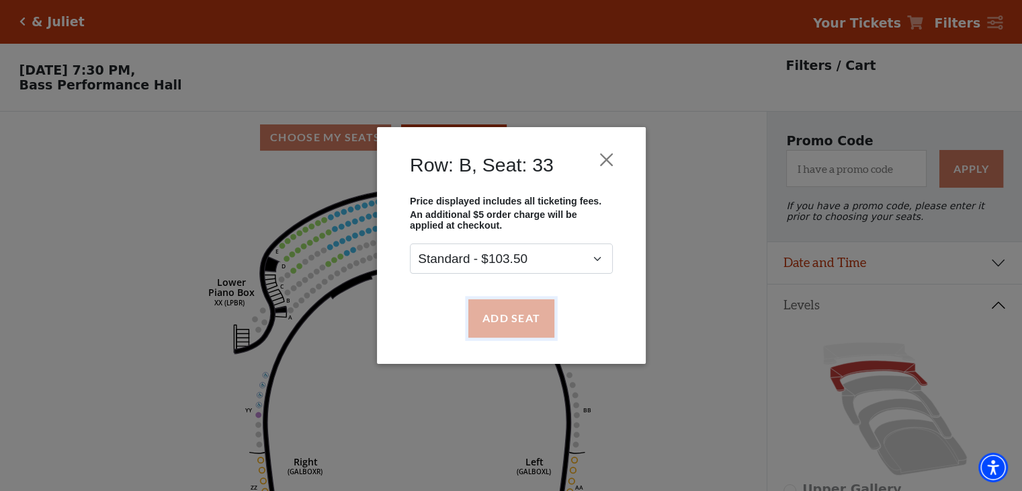
click at [507, 319] on button "Add Seat" at bounding box center [511, 318] width 86 height 38
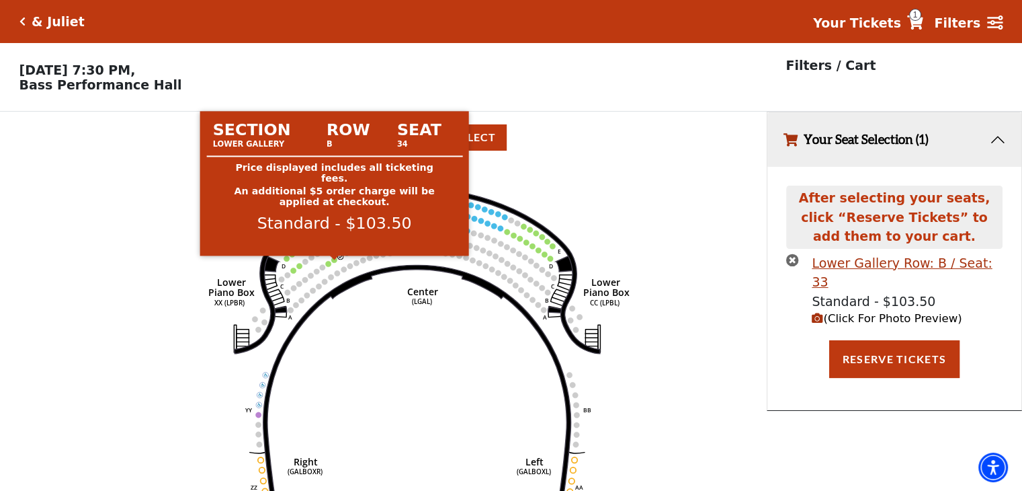
click at [333, 262] on circle at bounding box center [333, 259] width 5 height 5
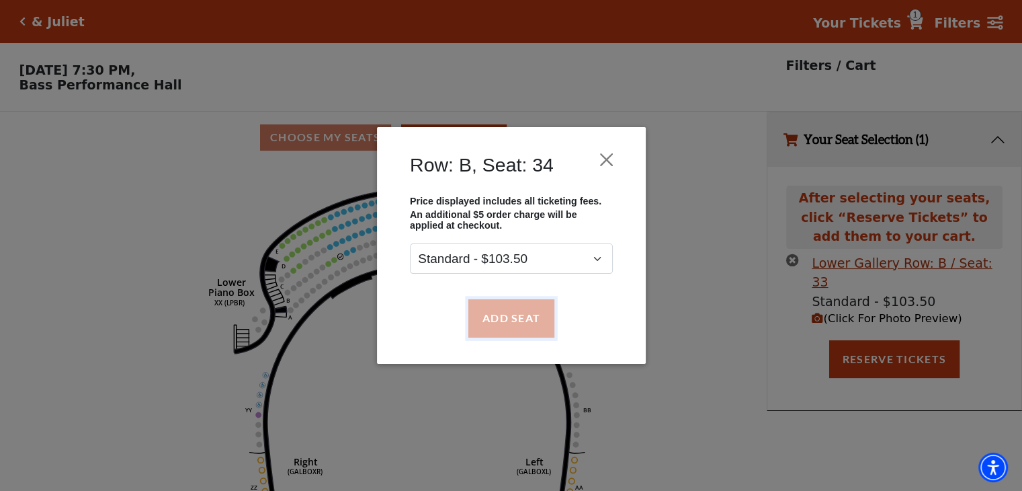
click at [505, 323] on button "Add Seat" at bounding box center [511, 318] width 86 height 38
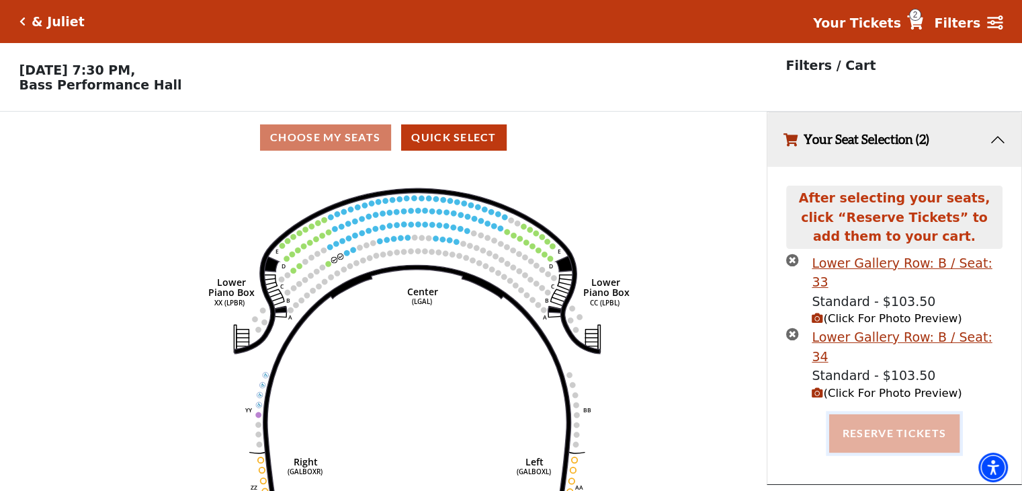
click at [892, 414] on button "Reserve Tickets" at bounding box center [894, 433] width 130 height 38
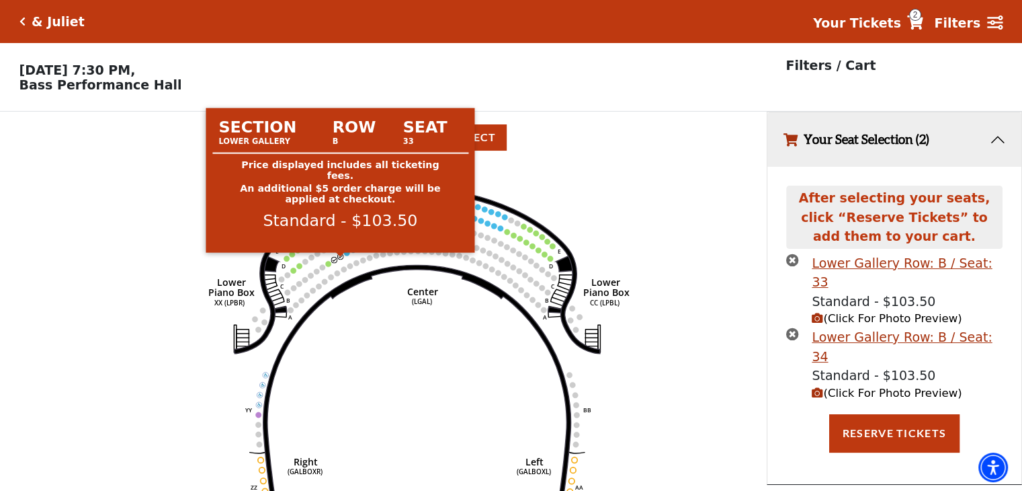
click at [341, 259] on circle at bounding box center [339, 255] width 5 height 5
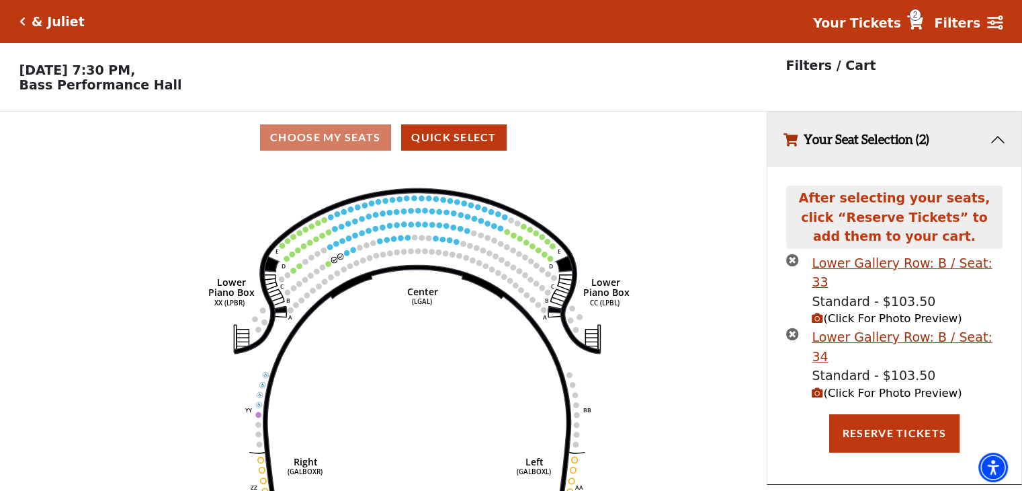
click at [788, 327] on icon "times-circle" at bounding box center [792, 333] width 13 height 13
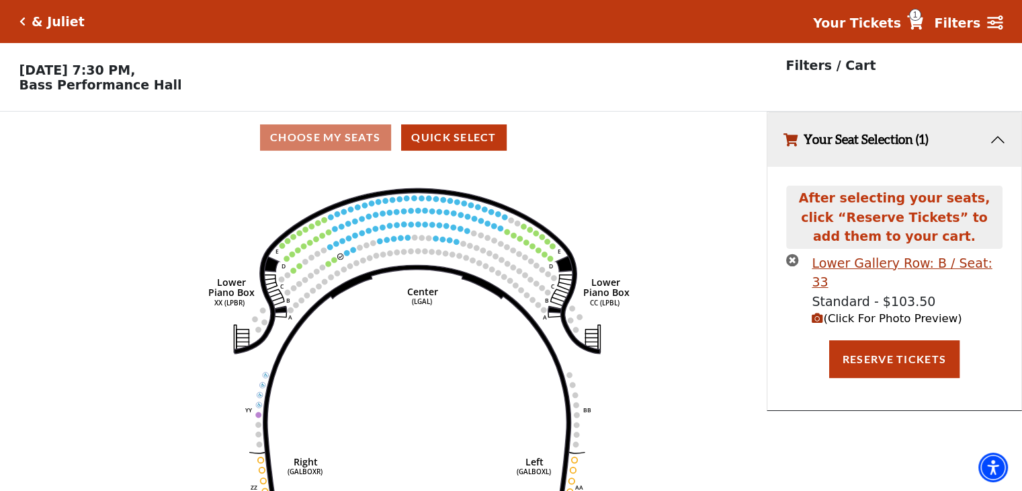
click at [794, 261] on icon "times-circle" at bounding box center [792, 259] width 13 height 13
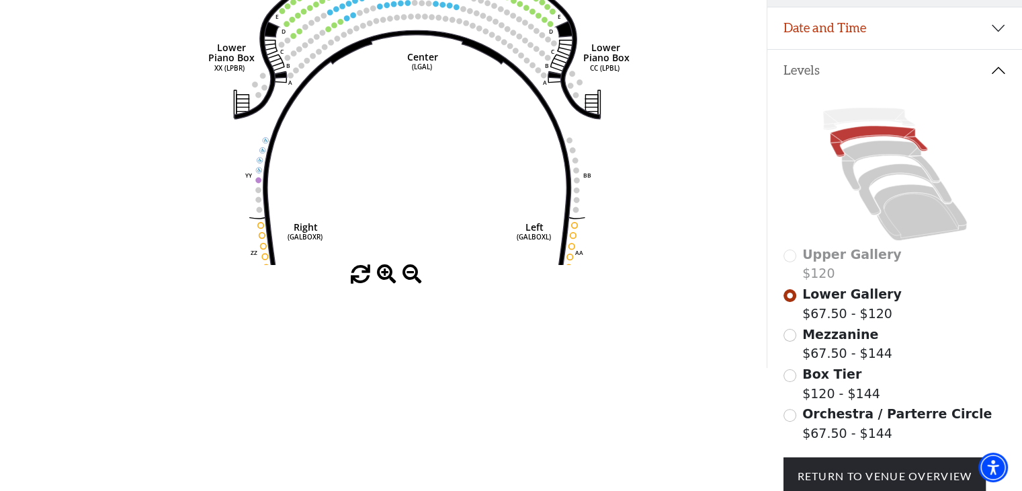
scroll to position [249, 0]
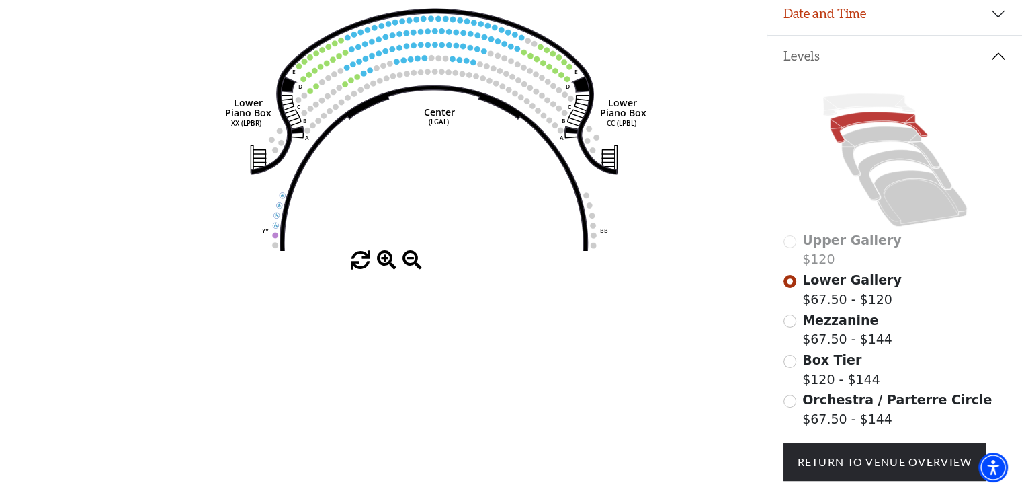
drag, startPoint x: 642, startPoint y: 180, endPoint x: 659, endPoint y: 243, distance: 64.7
click at [659, 243] on icon "Right (GALBOXR) E D C B A E D C B A YY ZZ Left (GALBOXL) BB AA Center Lower Pia…" at bounding box center [383, 83] width 690 height 336
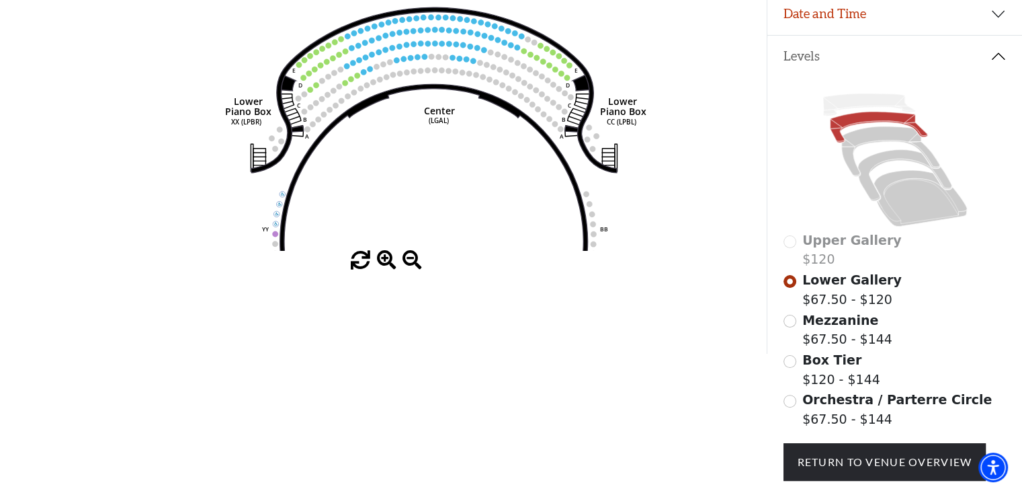
scroll to position [0, 0]
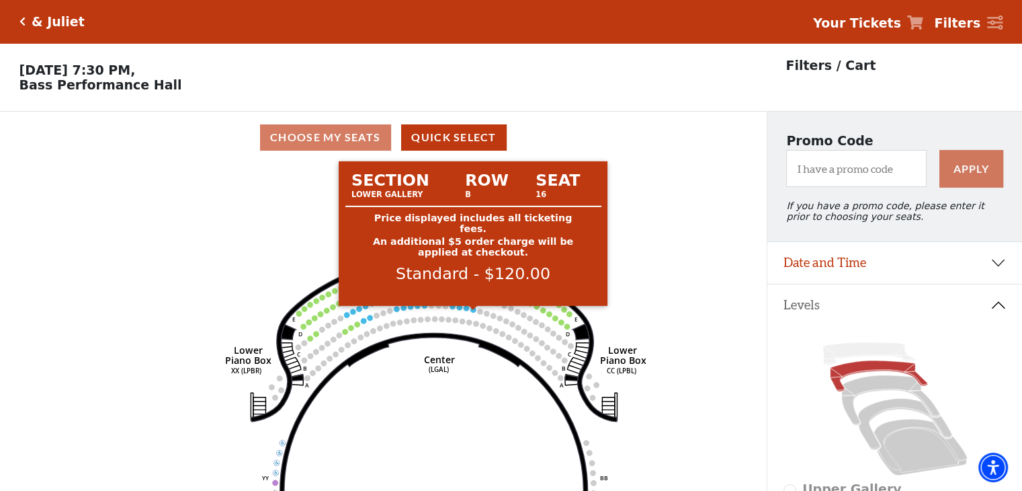
click at [472, 312] on circle at bounding box center [472, 308] width 5 height 5
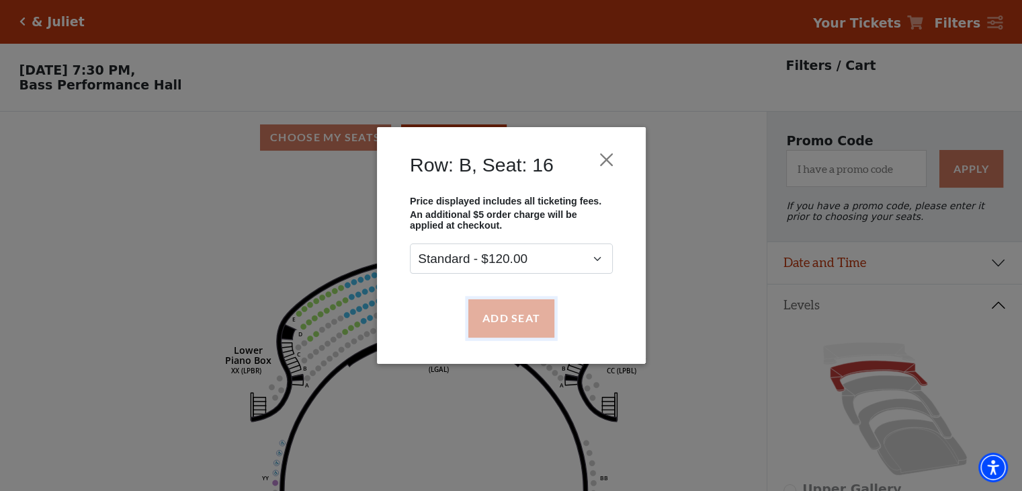
click at [505, 316] on button "Add Seat" at bounding box center [511, 318] width 86 height 38
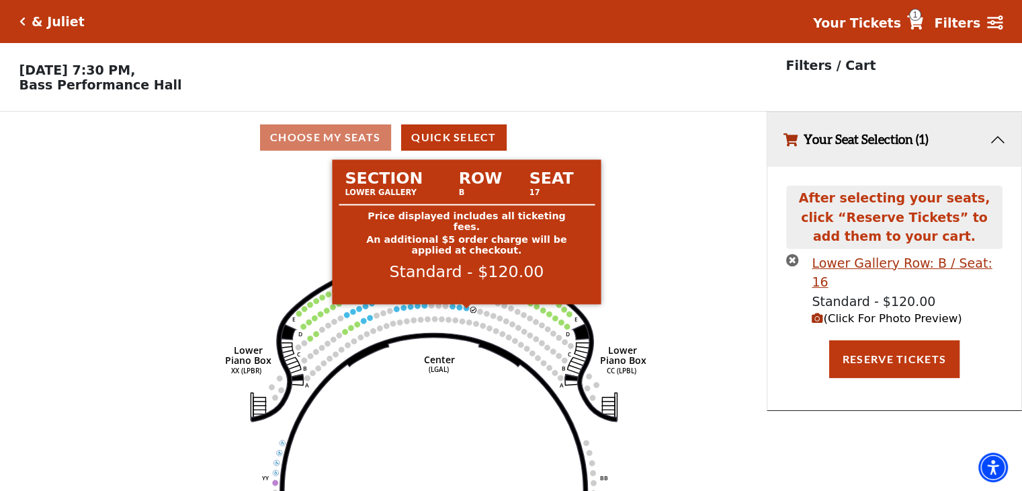
click at [465, 311] on circle at bounding box center [466, 307] width 5 height 5
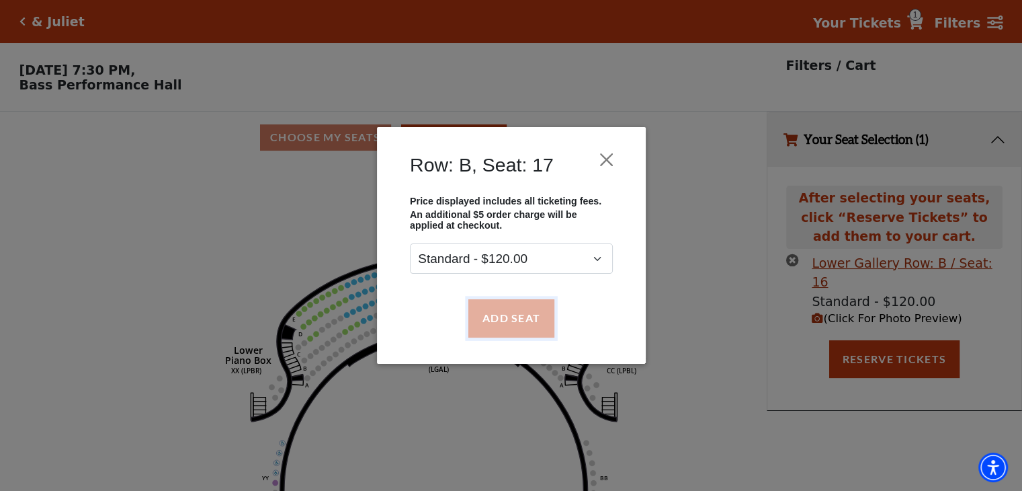
click at [540, 318] on button "Add Seat" at bounding box center [511, 318] width 86 height 38
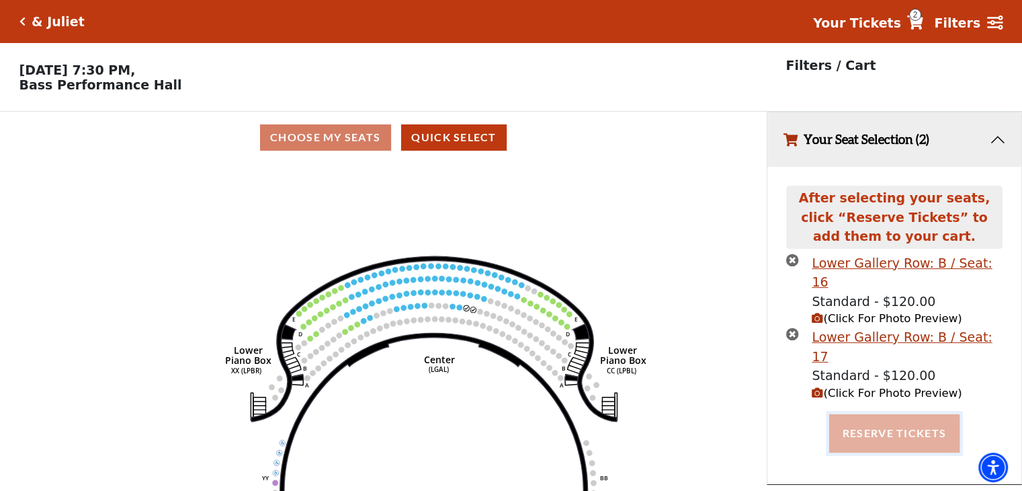
click at [921, 414] on button "Reserve Tickets" at bounding box center [894, 433] width 130 height 38
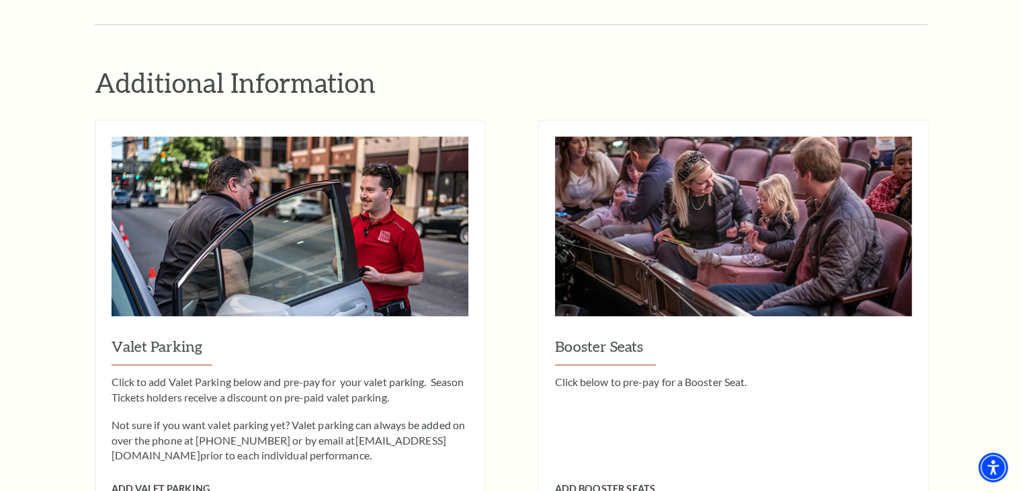
scroll to position [1287, 0]
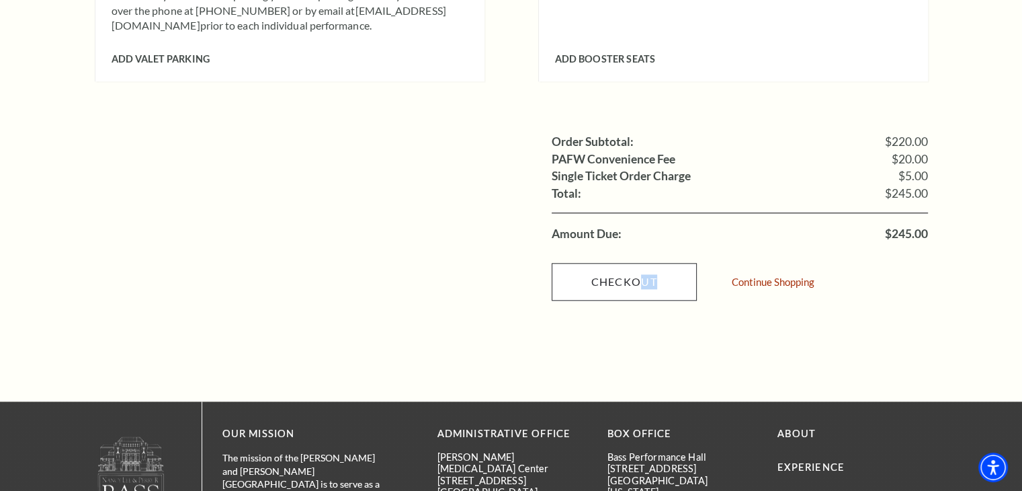
drag, startPoint x: 712, startPoint y: 327, endPoint x: 641, endPoint y: 259, distance: 98.4
click at [610, 263] on link "Checkout" at bounding box center [624, 282] width 145 height 38
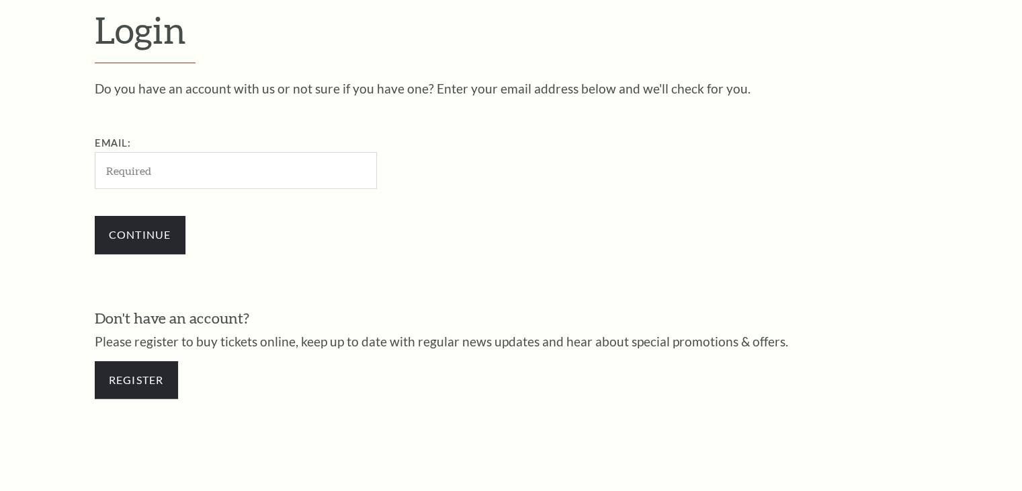
scroll to position [398, 0]
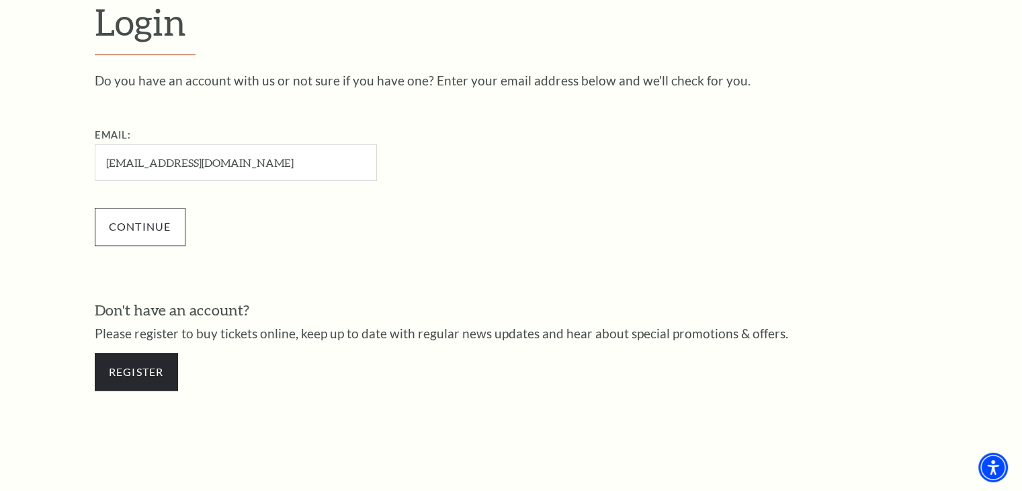
type input "[EMAIL_ADDRESS][DOMAIN_NAME]"
click at [139, 234] on input "Continue" at bounding box center [140, 227] width 91 height 38
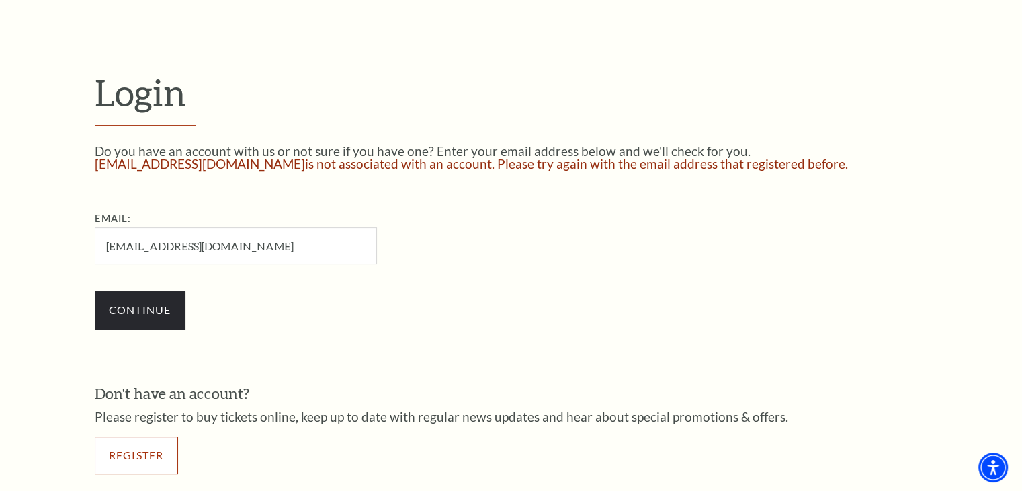
click at [148, 458] on link "Register" at bounding box center [136, 455] width 83 height 38
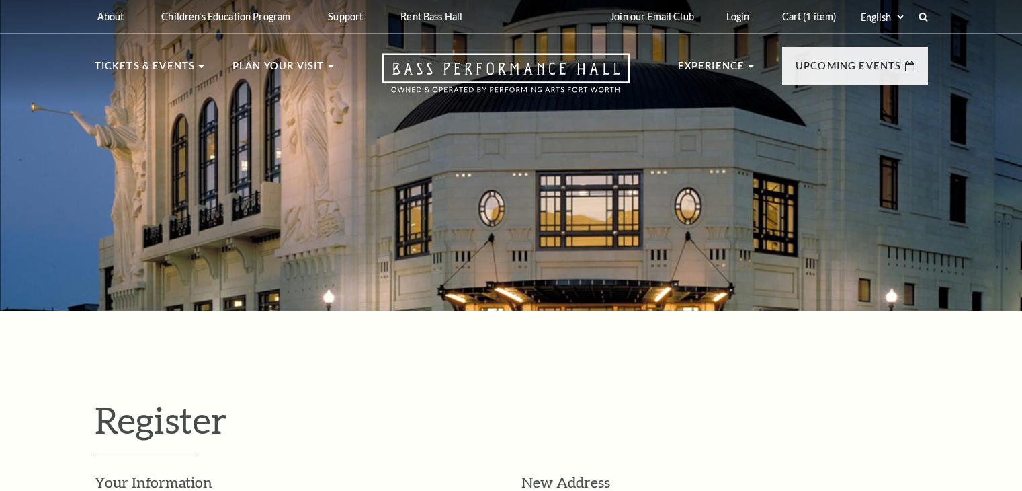
select select "1"
select select "TX"
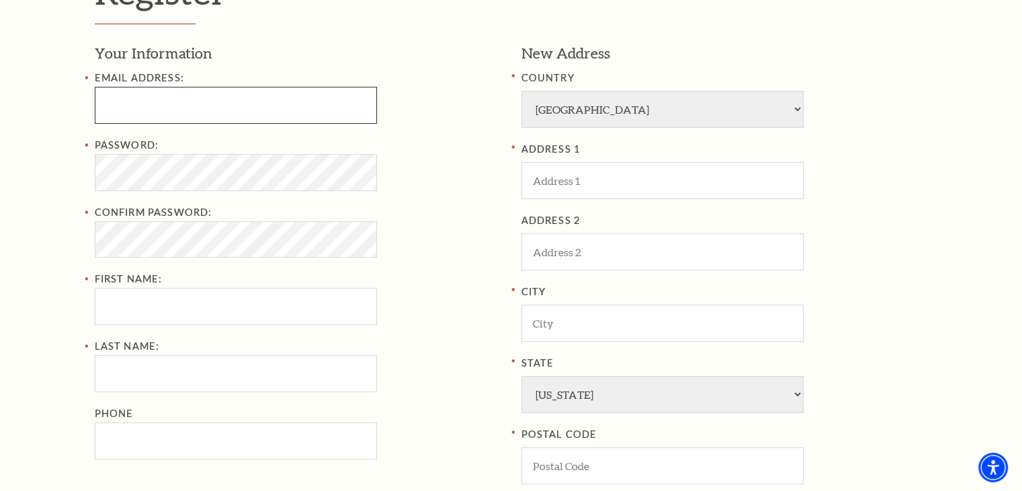
click at [134, 96] on input "Email Address:" at bounding box center [236, 105] width 282 height 37
type input "Lrod057@gmail.com"
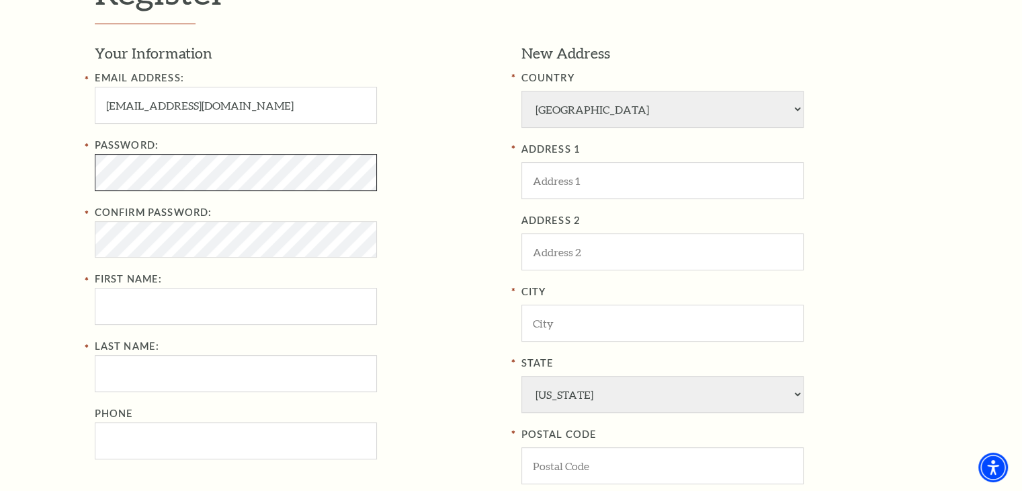
scroll to position [423, 0]
click at [162, 317] on input "First Name:" at bounding box center [236, 305] width 282 height 37
type input "Linda"
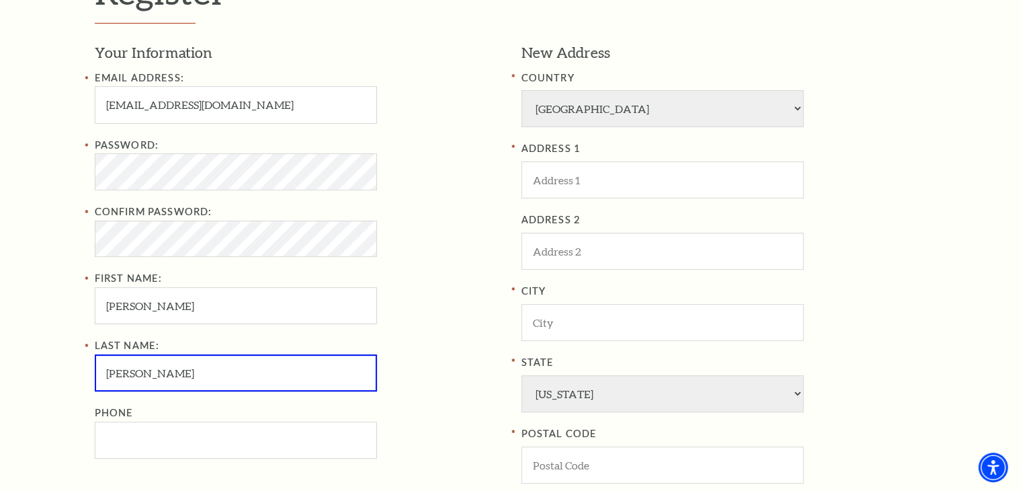
type input "Rodriquez"
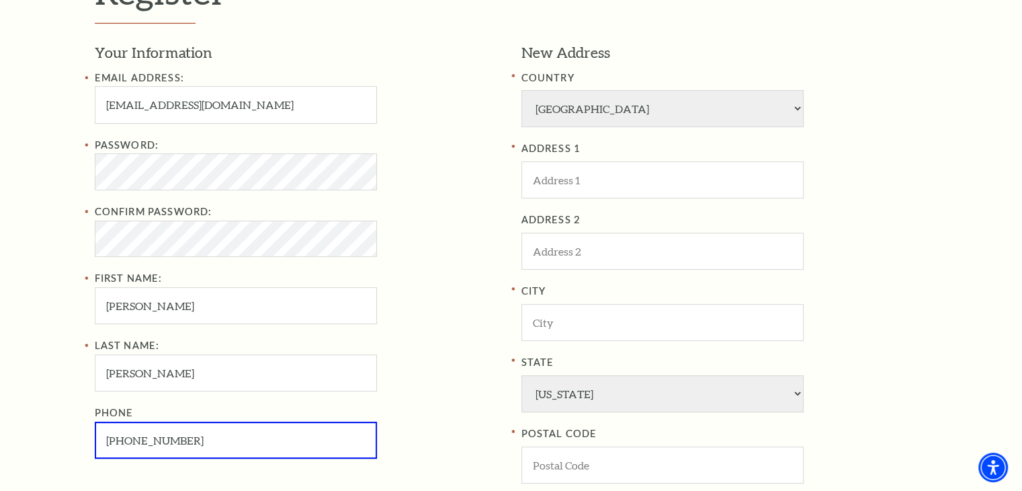
type input "817-721-1180"
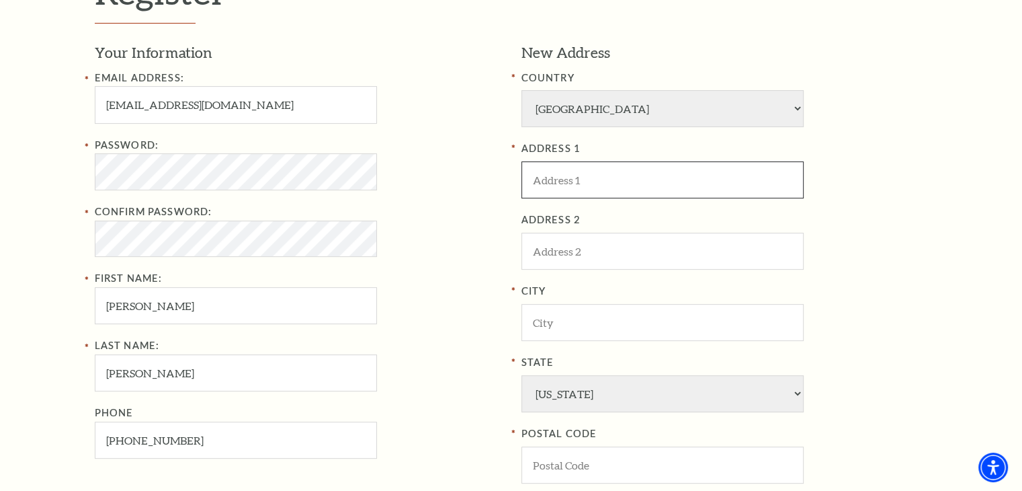
click at [608, 181] on input "ADDRESS 1" at bounding box center [663, 179] width 282 height 37
type input "801 Silverbrook Drive"
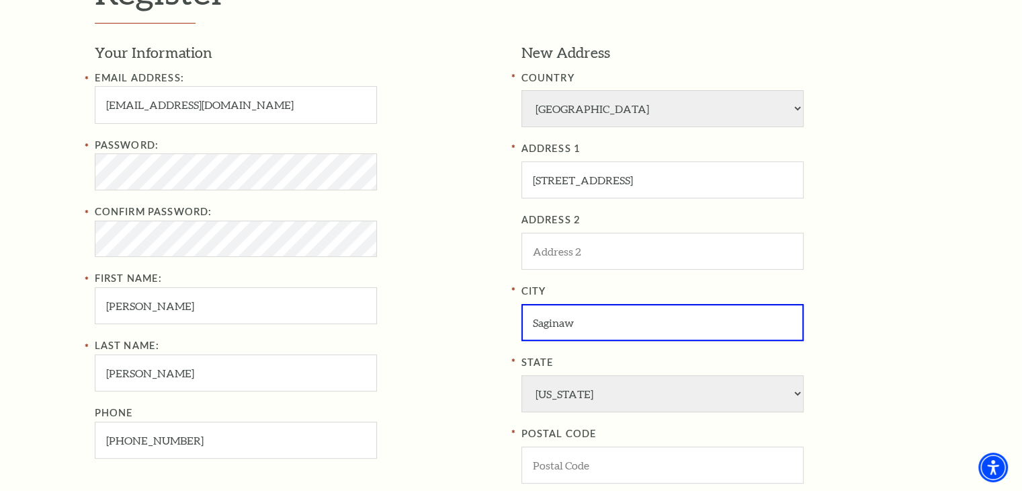
type input "Saginaw"
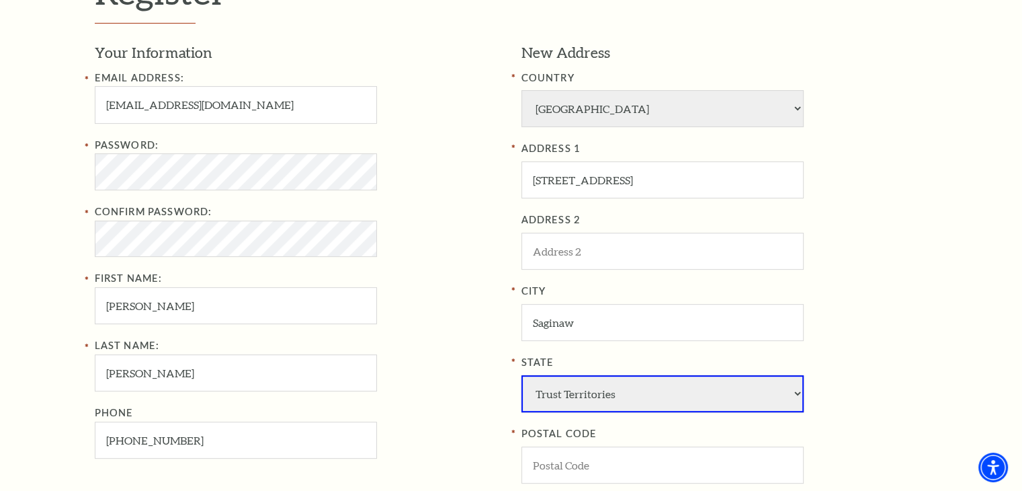
select select "TX"
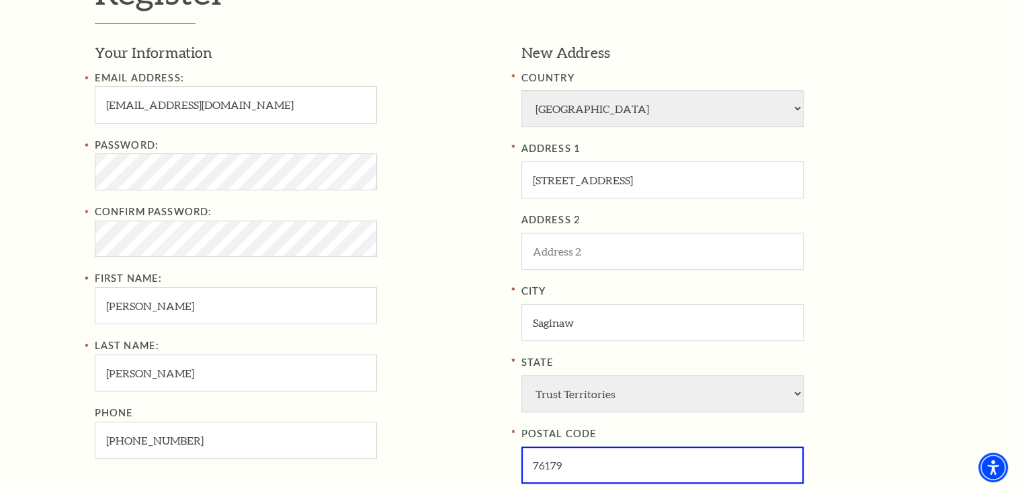
scroll to position [852, 0]
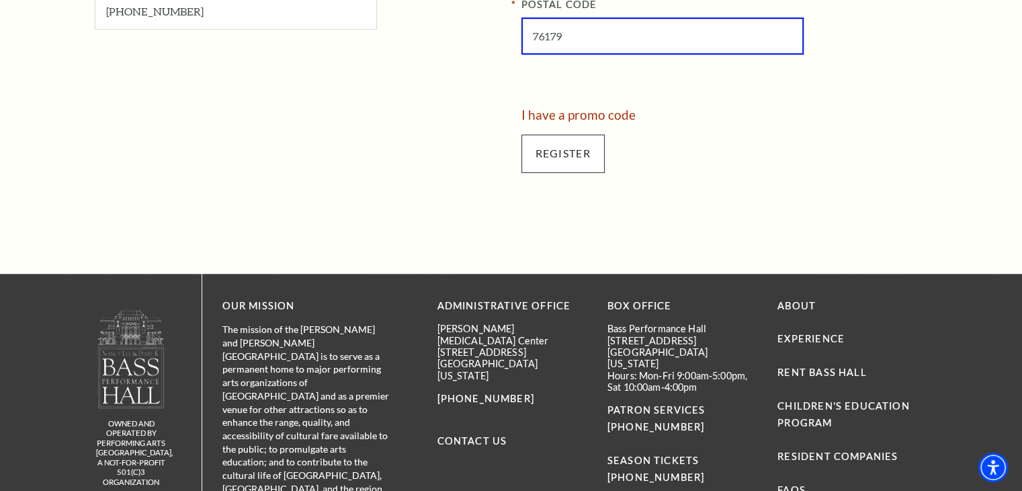
type input "76179"
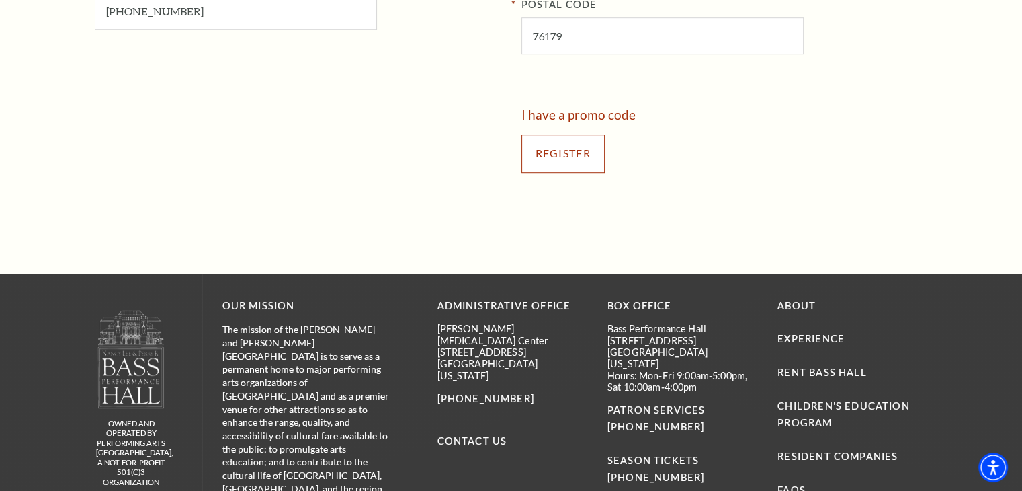
click at [558, 159] on input "Register" at bounding box center [563, 153] width 83 height 38
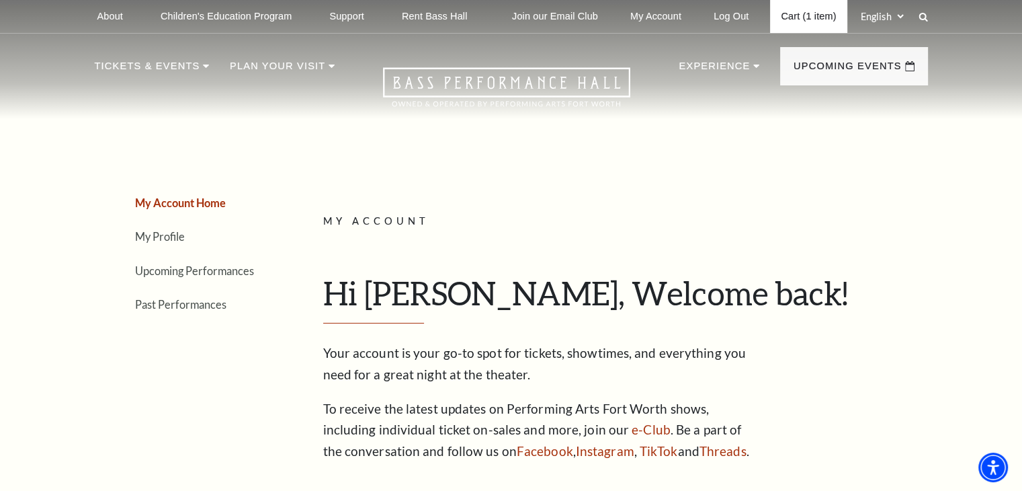
click at [815, 26] on link "Cart (1 item)" at bounding box center [808, 16] width 77 height 33
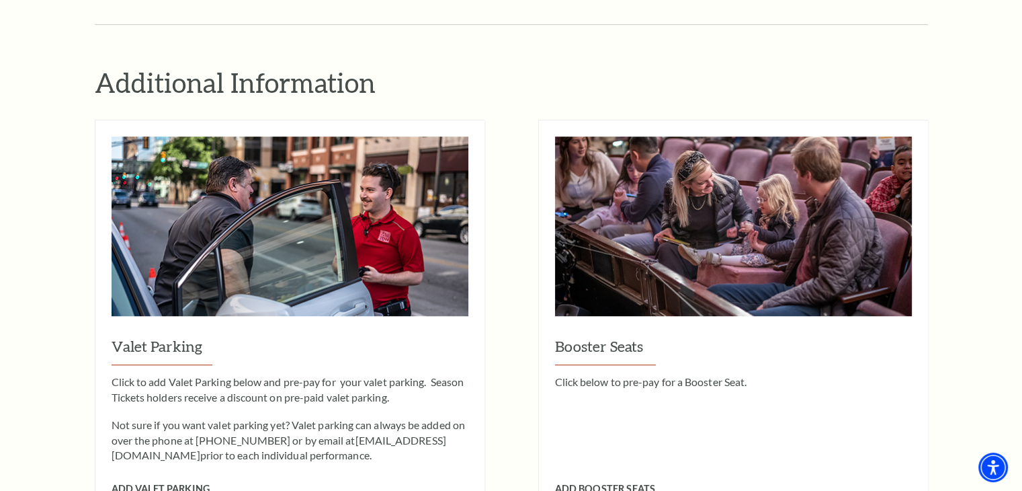
scroll to position [1287, 0]
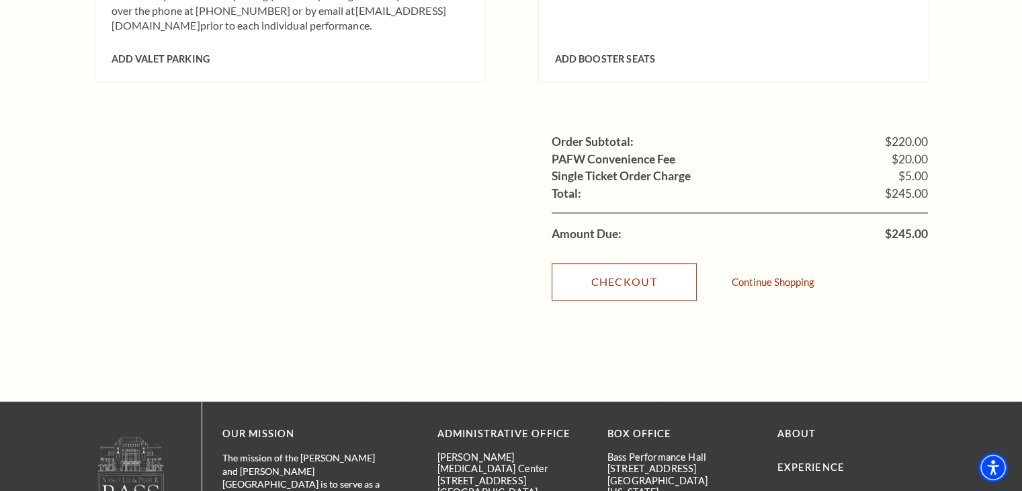
click at [618, 270] on link "Checkout" at bounding box center [624, 282] width 145 height 38
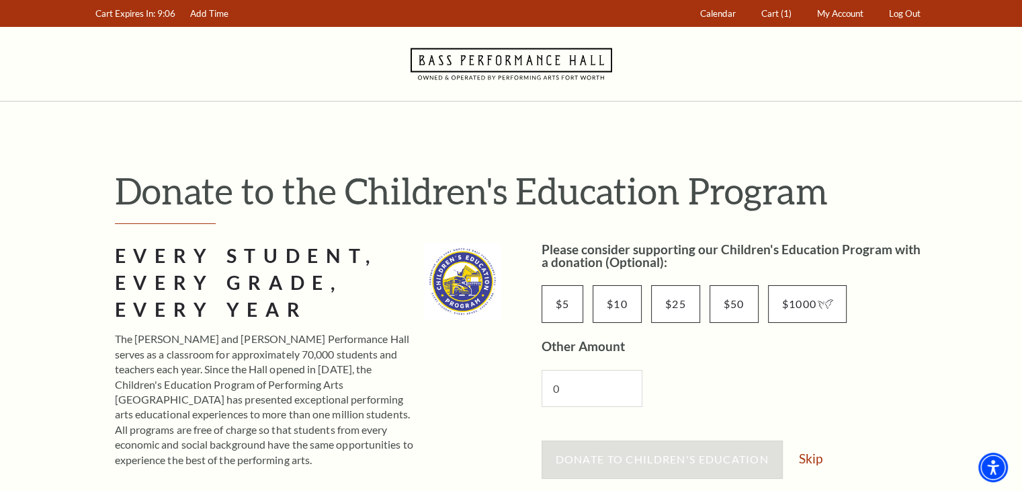
drag, startPoint x: 0, startPoint y: 0, endPoint x: 815, endPoint y: 466, distance: 939.3
click at [815, 466] on div "Donate to Children's Education Skip" at bounding box center [735, 465] width 386 height 51
click at [815, 458] on link "Skip" at bounding box center [811, 458] width 24 height 13
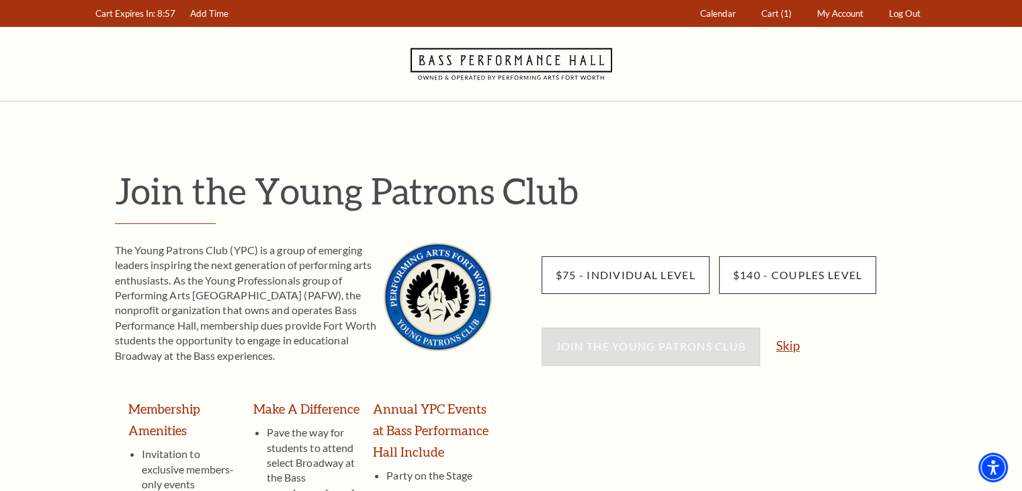
click at [792, 343] on link "Skip" at bounding box center [788, 345] width 24 height 13
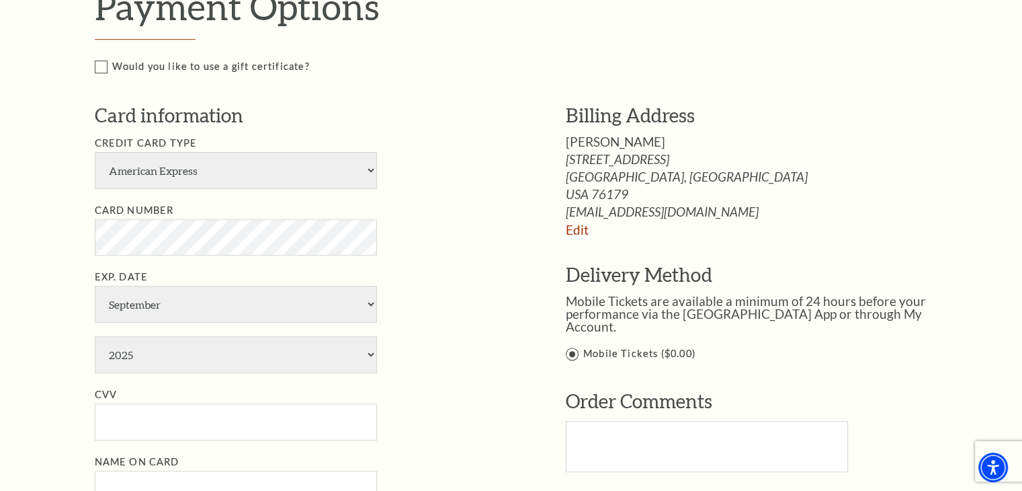
scroll to position [643, 0]
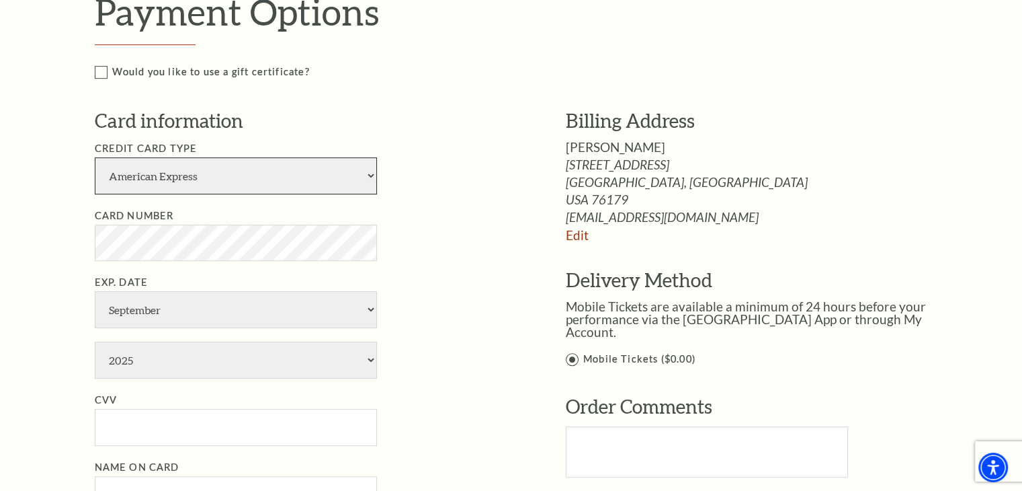
click at [369, 181] on select "American Express Visa Master Card Discover" at bounding box center [236, 175] width 282 height 37
select select "25"
click at [95, 157] on select "American Express Visa Master Card Discover" at bounding box center [236, 175] width 282 height 37
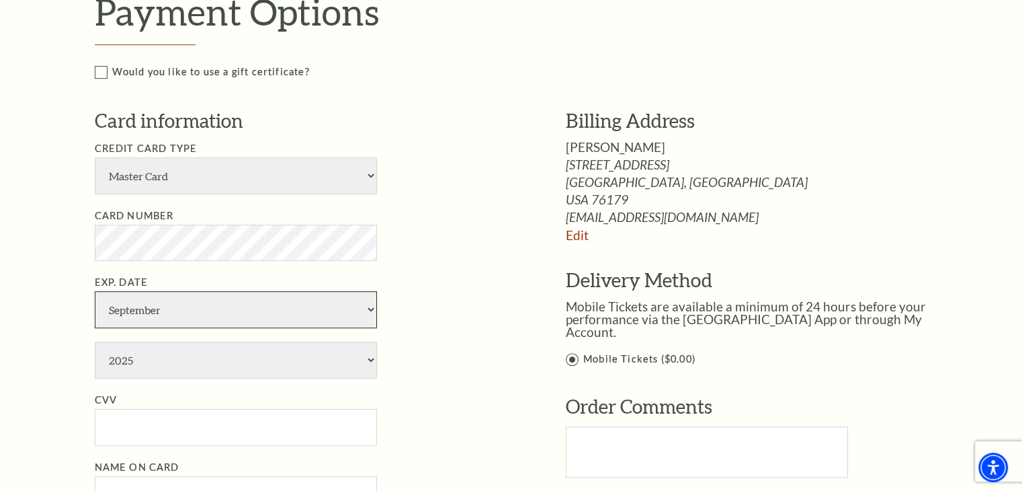
click at [364, 315] on select "January February March April May June July August September October November De…" at bounding box center [236, 309] width 282 height 37
select select "11"
click at [95, 291] on select "January February March April May June July August September October November De…" at bounding box center [236, 309] width 282 height 37
click at [292, 363] on select "2025 2026 2027 2028 2029 2030 2031 2032 2033 2034" at bounding box center [236, 359] width 282 height 37
select select "2028"
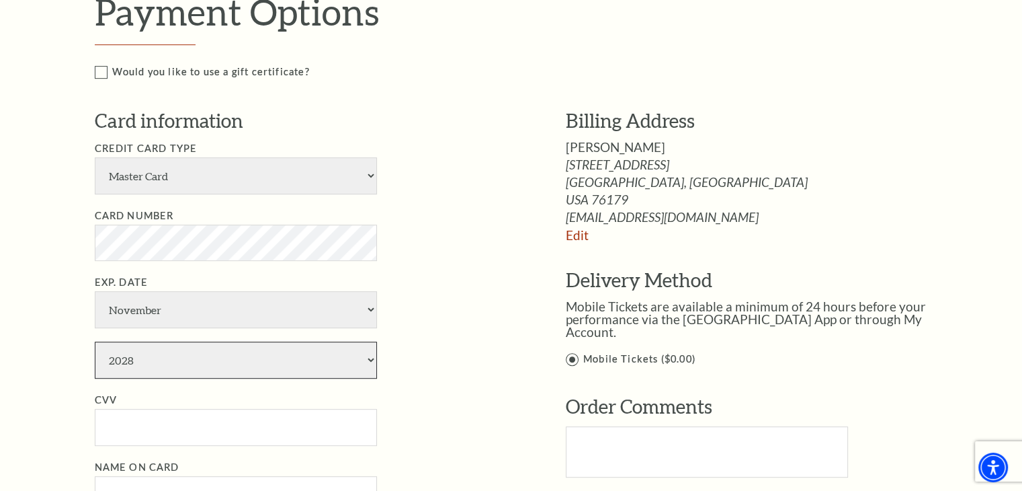
click at [95, 341] on select "2025 2026 2027 2028 2029 2030 2031 2032 2033 2034" at bounding box center [236, 359] width 282 height 37
click at [202, 434] on input "CVV" at bounding box center [236, 427] width 282 height 37
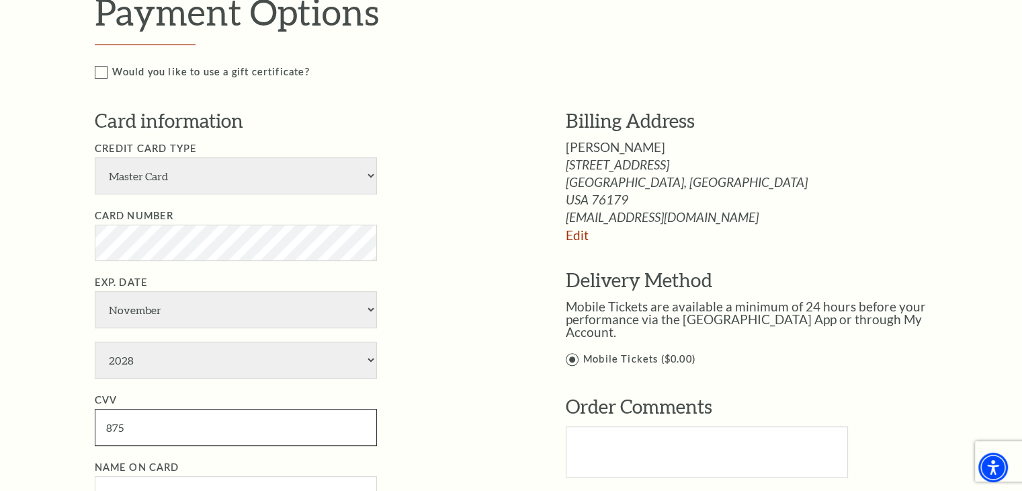
type input "875"
click at [188, 481] on input "Name on Card" at bounding box center [236, 494] width 282 height 37
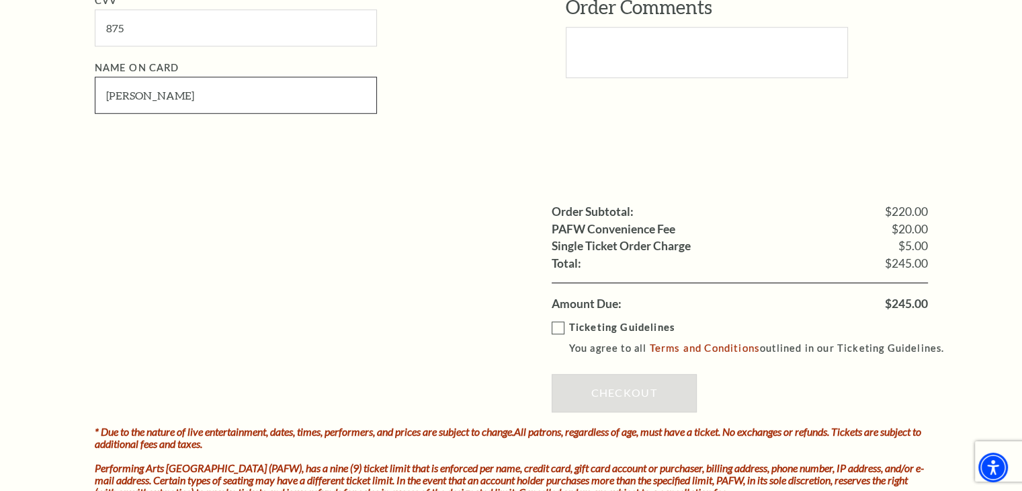
scroll to position [1040, 0]
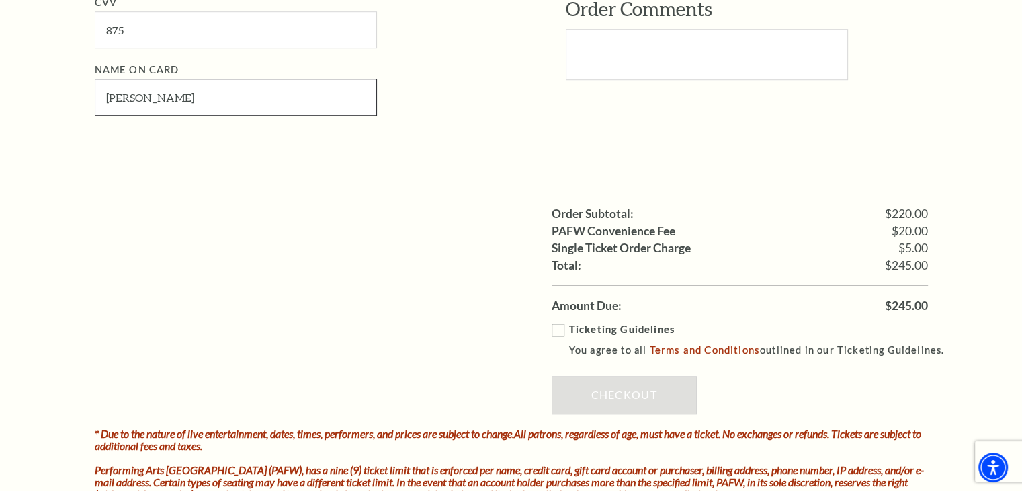
type input "[PERSON_NAME]"
click at [561, 328] on label "Ticketing Guidelines You agree to all Terms and Conditions outlined in our Tick…" at bounding box center [754, 339] width 405 height 37
click at [0, 0] on input "Ticketing Guidelines You agree to all Terms and Conditions outlined in our Tick…" at bounding box center [0, 0] width 0 height 0
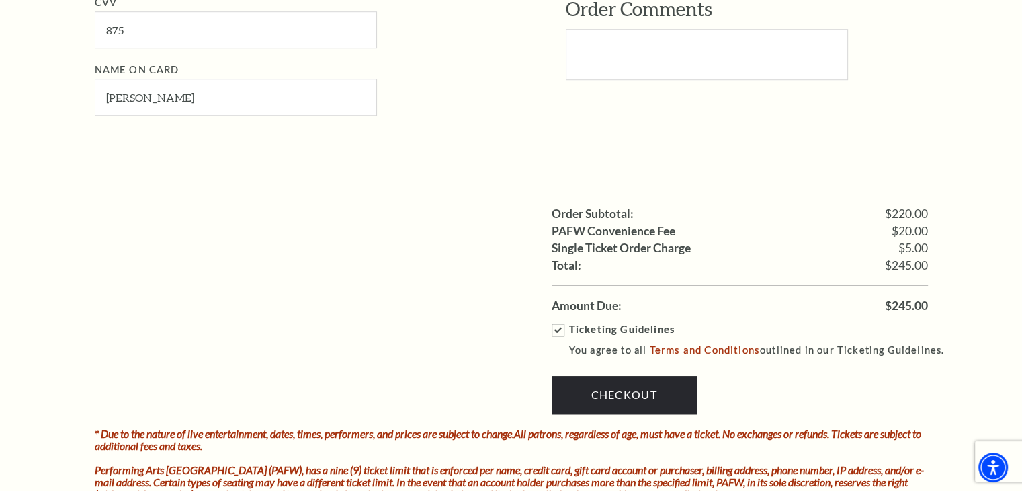
scroll to position [610, 0]
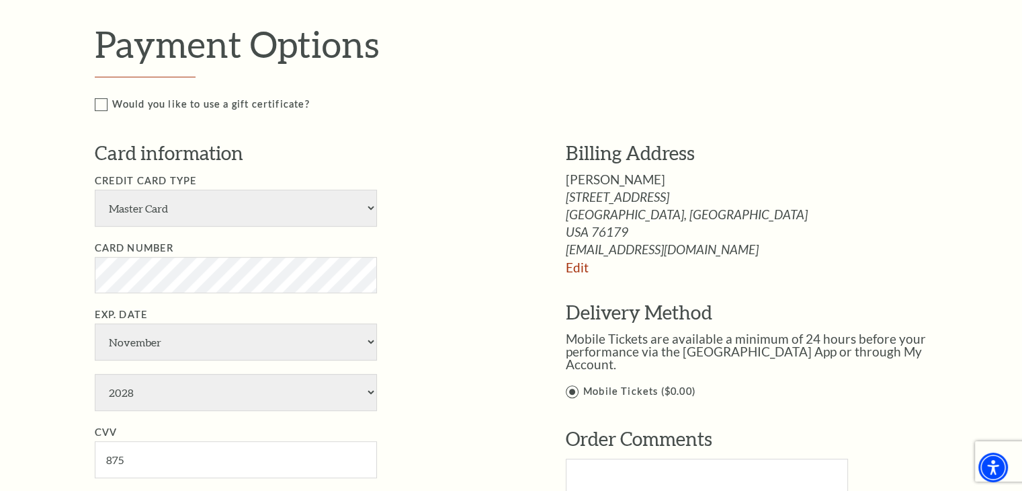
drag, startPoint x: 190, startPoint y: 240, endPoint x: 884, endPoint y: 374, distance: 707.0
click at [884, 383] on label "Mobile Tickets ($0.00)" at bounding box center [761, 391] width 390 height 17
click at [0, 0] on input "Mobile Tickets ($0.00)" at bounding box center [0, 0] width 0 height 0
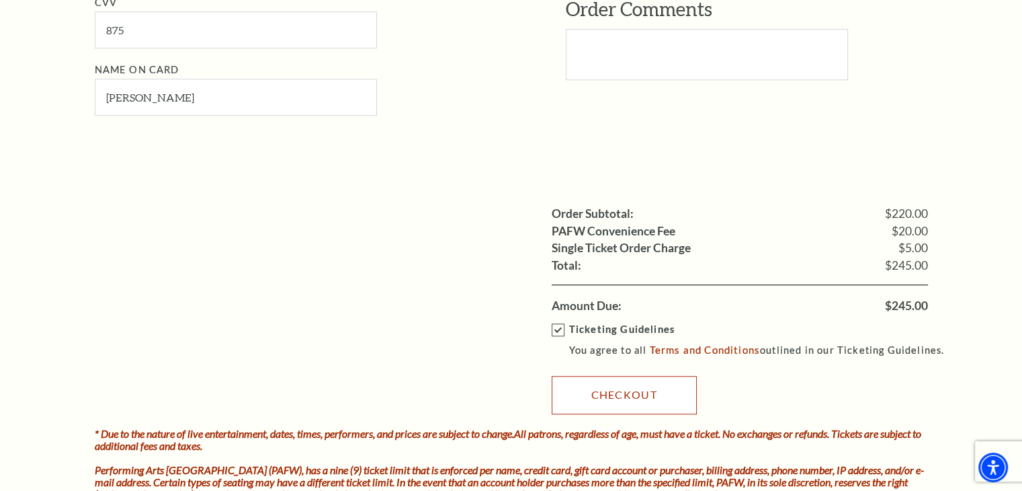
click at [663, 390] on link "Checkout" at bounding box center [624, 395] width 145 height 38
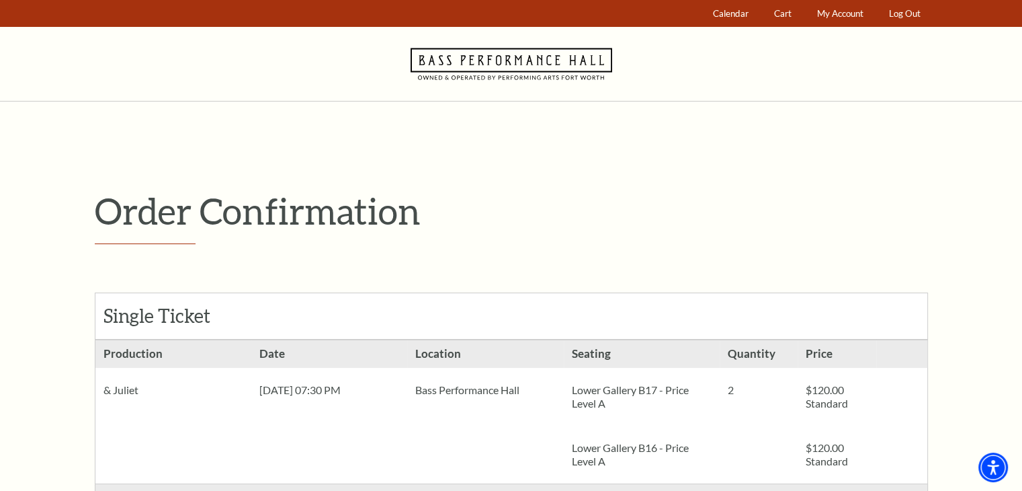
scroll to position [429, 0]
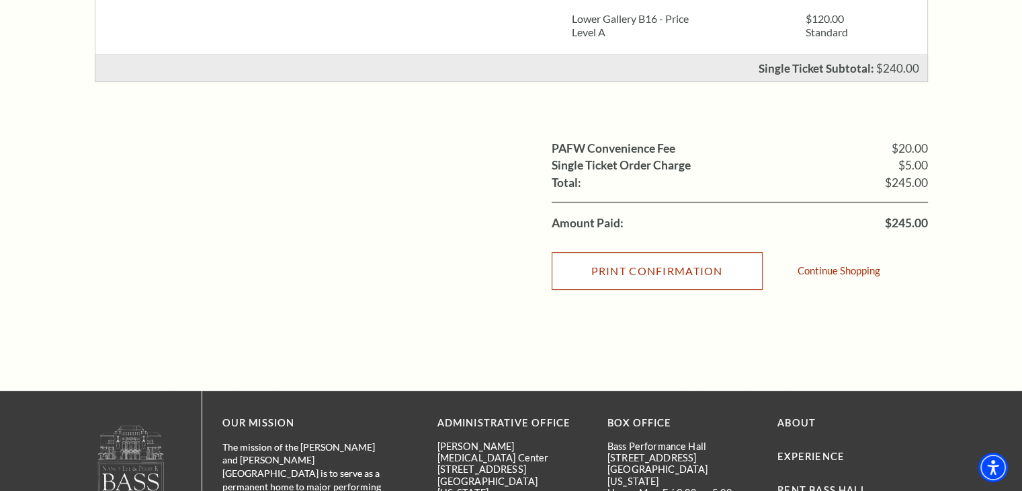
click at [621, 272] on input "Print Confirmation" at bounding box center [657, 271] width 211 height 38
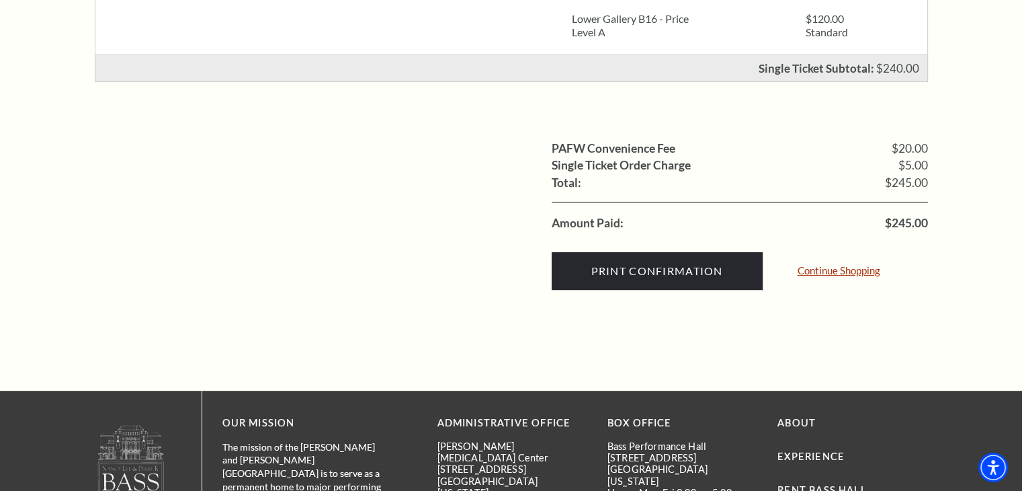
click at [840, 267] on link "Continue Shopping" at bounding box center [839, 270] width 83 height 10
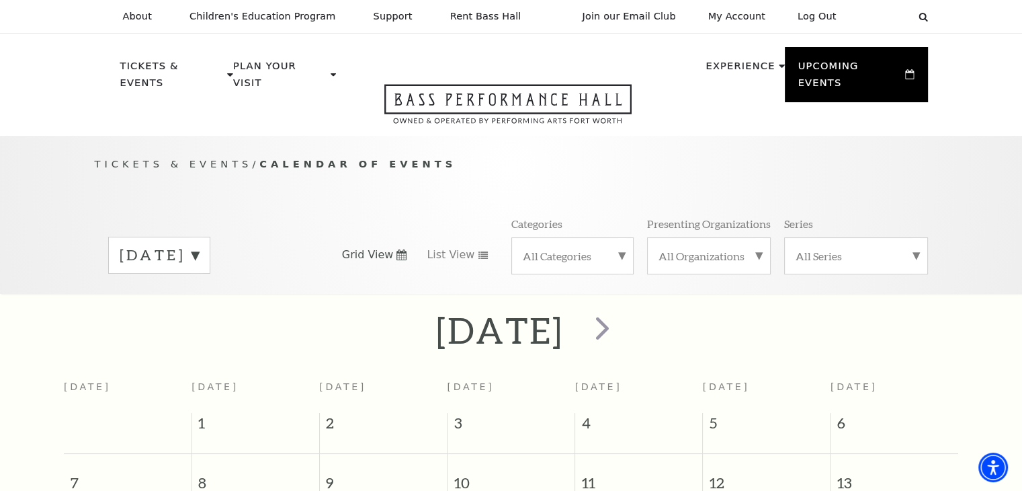
scroll to position [118, 0]
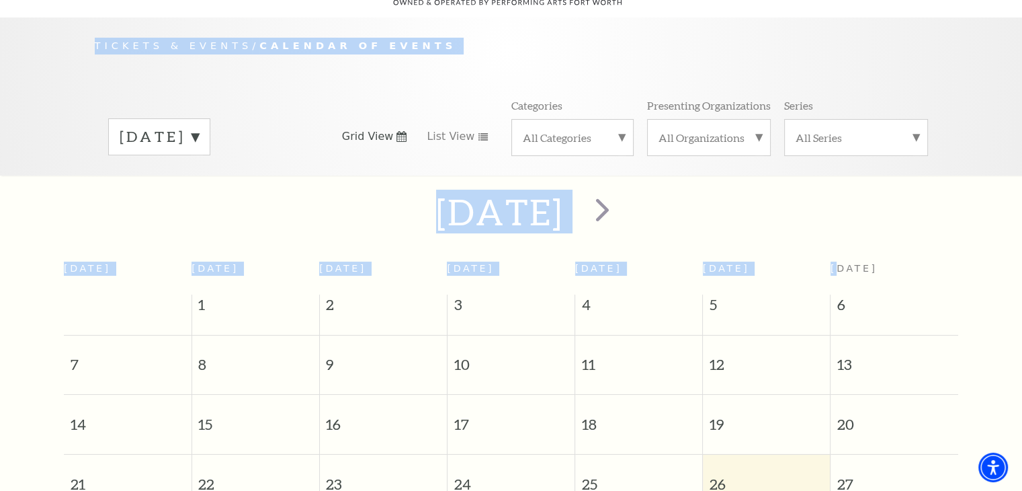
drag, startPoint x: 0, startPoint y: 0, endPoint x: 1031, endPoint y: -58, distance: 1032.6
click at [1022, 0] on html "Skip to main content Enable accessibility for low vision Open the accessibility…" at bounding box center [511, 127] width 1022 height 491
